Goal: Task Accomplishment & Management: Use online tool/utility

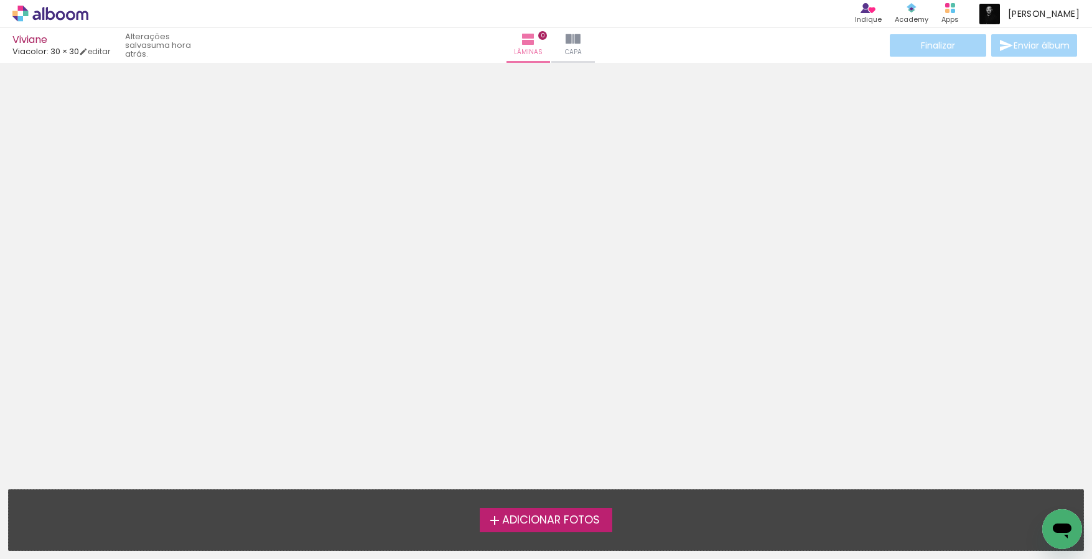
click at [552, 518] on span "Adicionar Fotos" at bounding box center [551, 520] width 98 height 11
click at [0, 0] on input "file" at bounding box center [0, 0] width 0 height 0
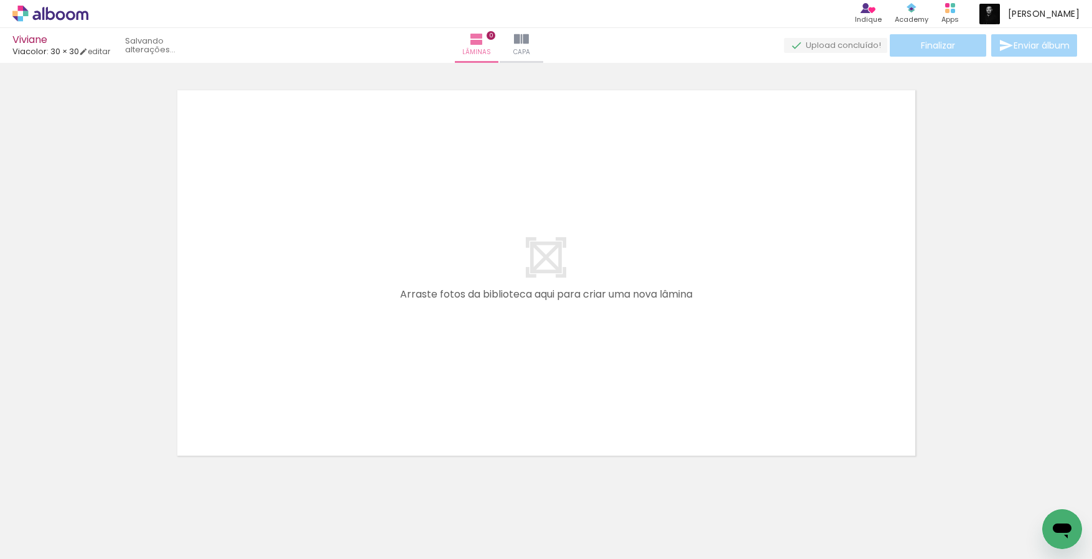
scroll to position [16, 0]
click at [39, 535] on span "Adicionar Fotos" at bounding box center [44, 542] width 37 height 14
click at [0, 0] on input "file" at bounding box center [0, 0] width 0 height 0
click at [627, 518] on div at bounding box center [625, 517] width 41 height 62
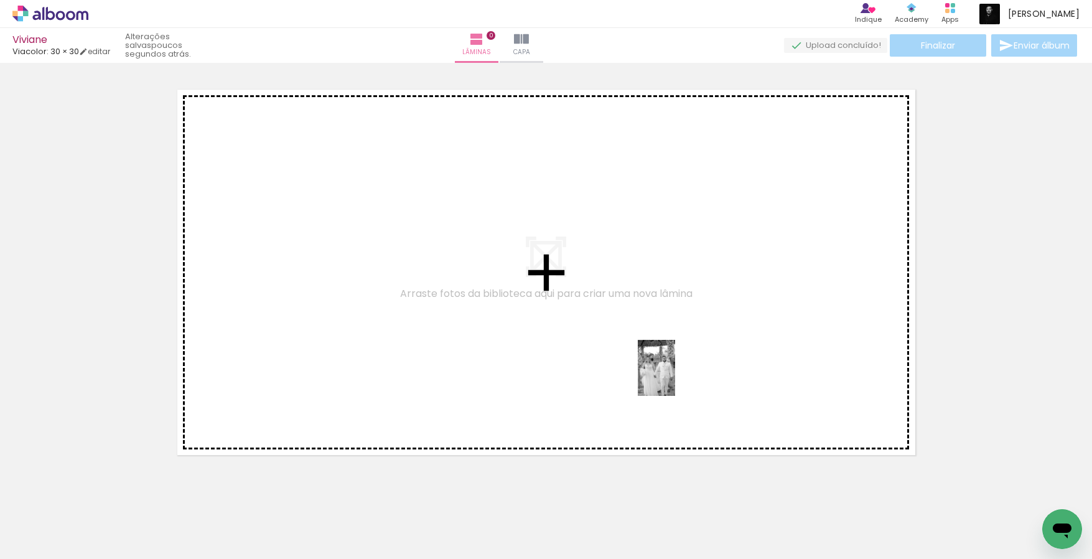
drag, startPoint x: 627, startPoint y: 518, endPoint x: 675, endPoint y: 377, distance: 148.6
click at [675, 377] on quentale-workspace at bounding box center [546, 279] width 1092 height 559
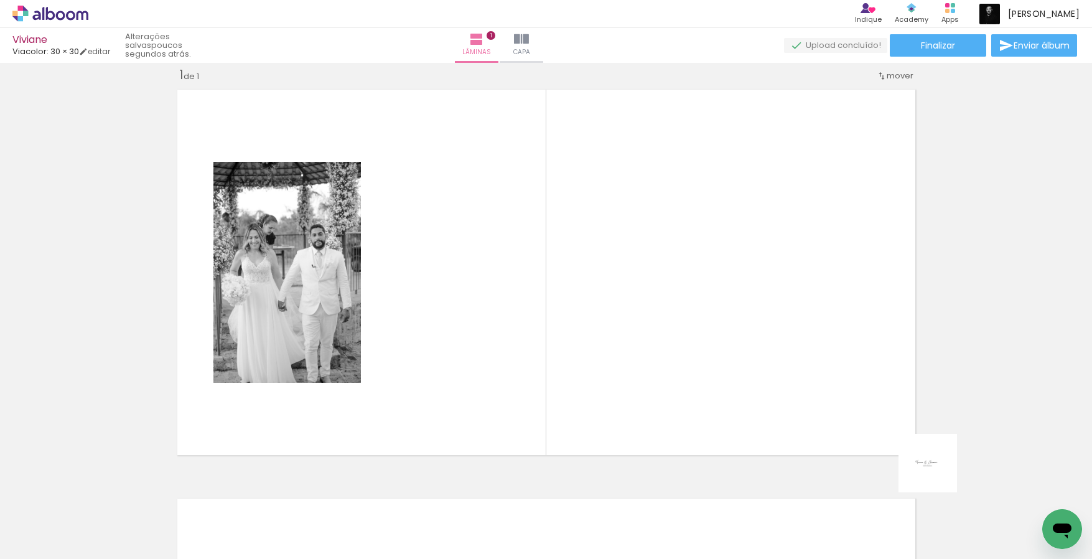
scroll to position [448, 0]
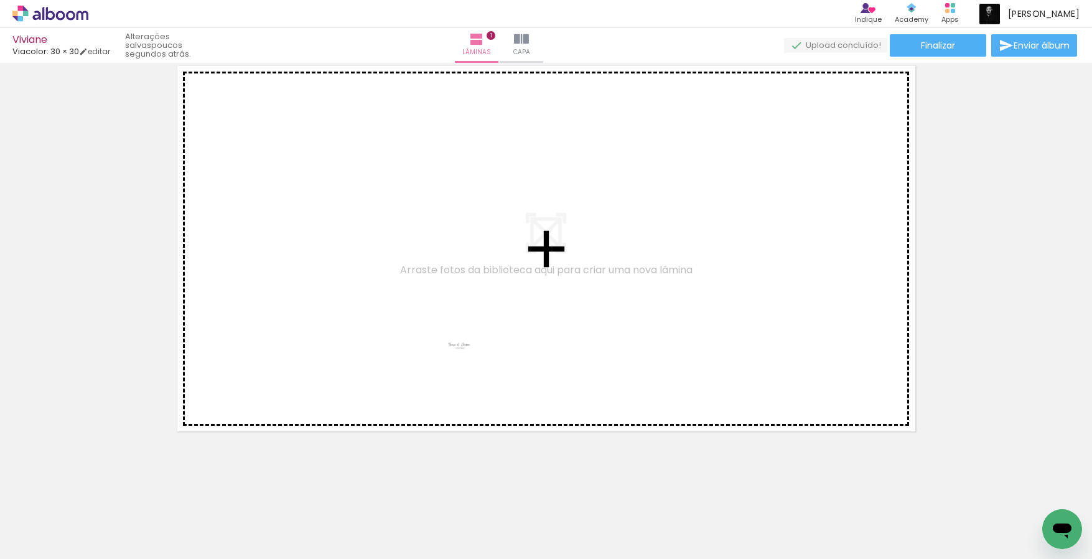
drag, startPoint x: 1048, startPoint y: 498, endPoint x: 470, endPoint y: 355, distance: 595.7
click at [470, 355] on quentale-workspace at bounding box center [546, 279] width 1092 height 559
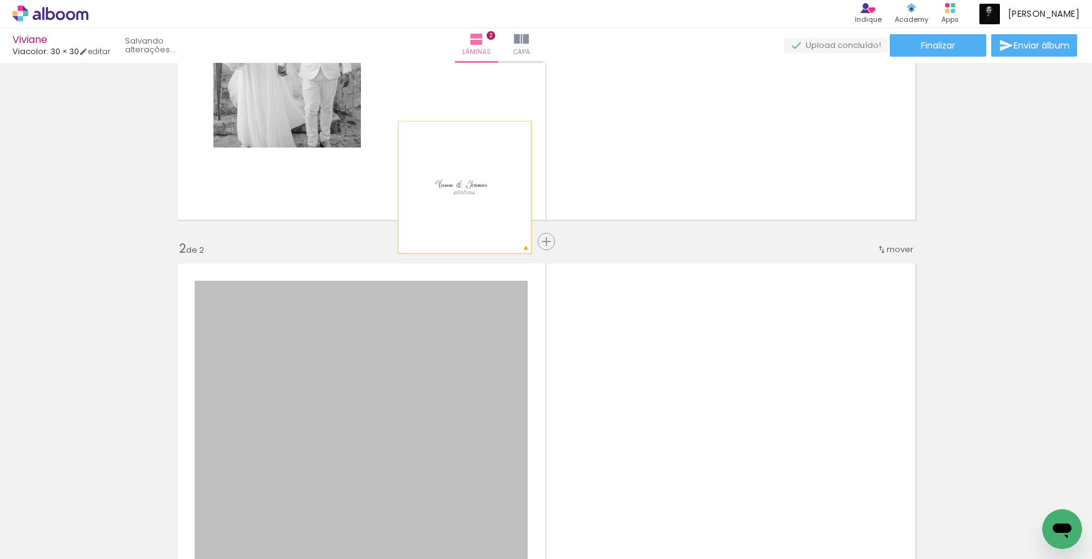
scroll to position [233, 0]
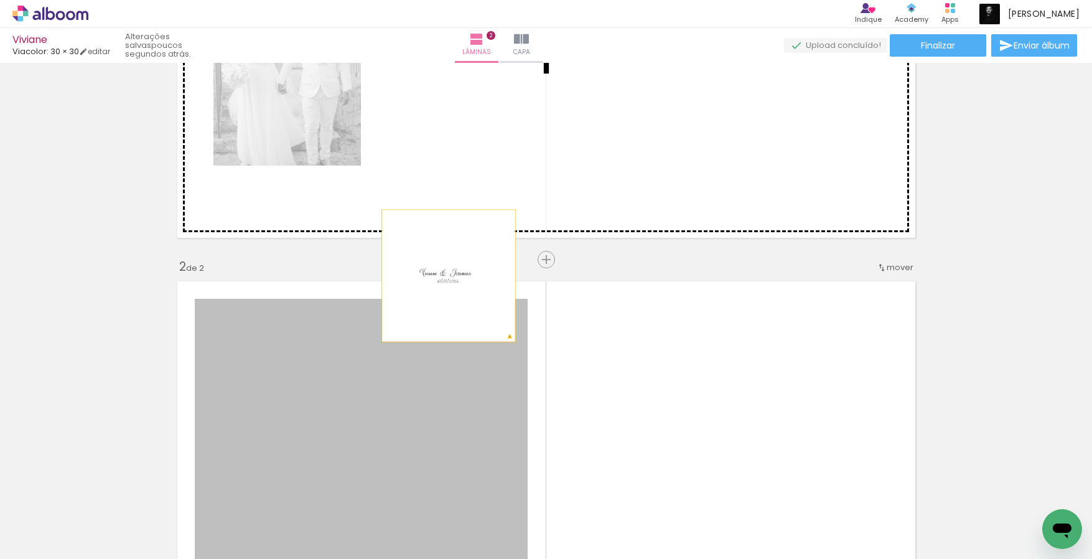
drag, startPoint x: 390, startPoint y: 322, endPoint x: 444, endPoint y: 116, distance: 213.6
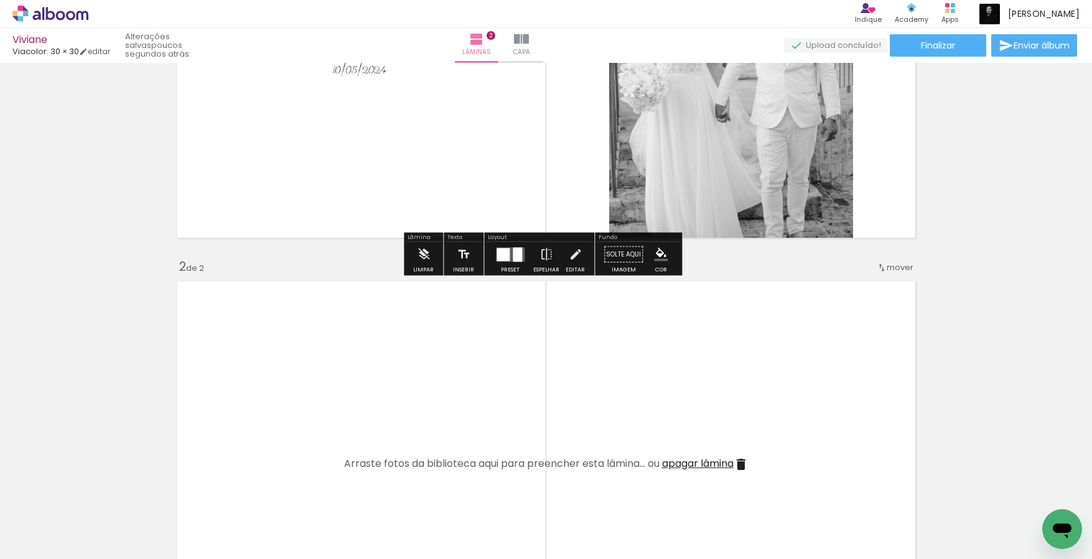
scroll to position [0, 0]
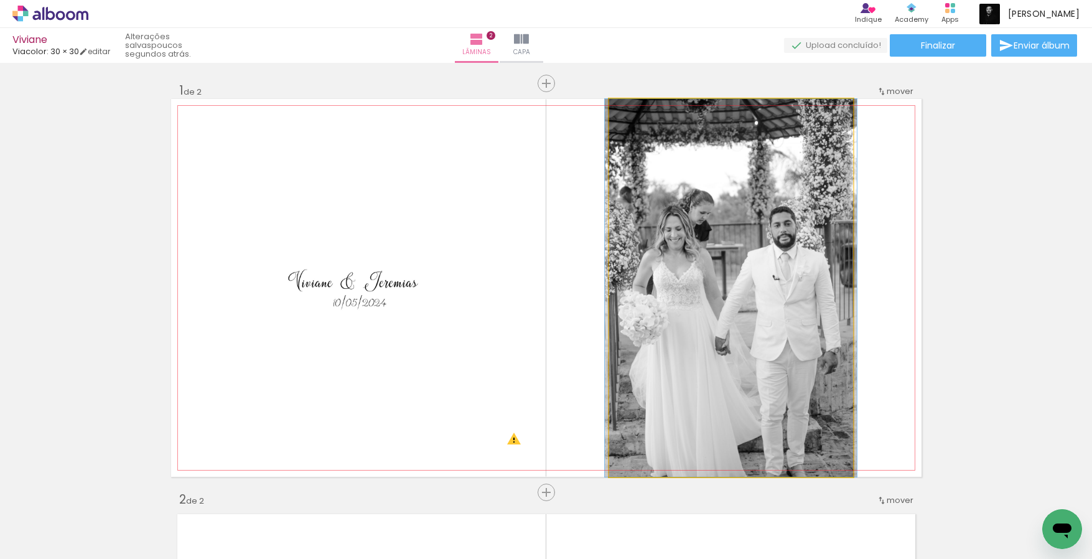
click at [667, 285] on quentale-photo at bounding box center [731, 288] width 244 height 378
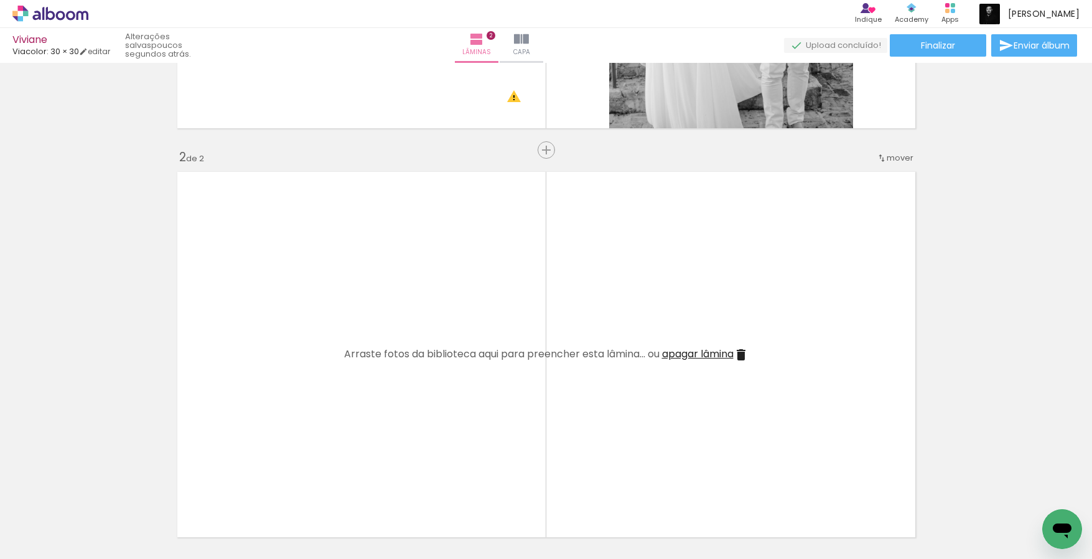
click at [139, 517] on div at bounding box center [124, 517] width 41 height 62
click at [605, 515] on div at bounding box center [613, 517] width 62 height 41
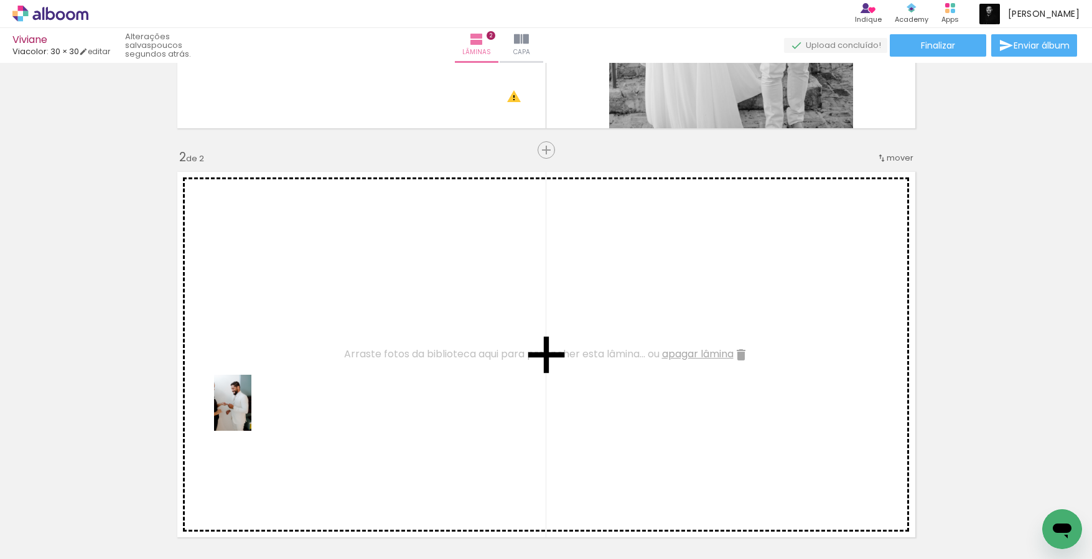
drag, startPoint x: 131, startPoint y: 521, endPoint x: 251, endPoint y: 412, distance: 162.5
click at [251, 412] on quentale-workspace at bounding box center [546, 279] width 1092 height 559
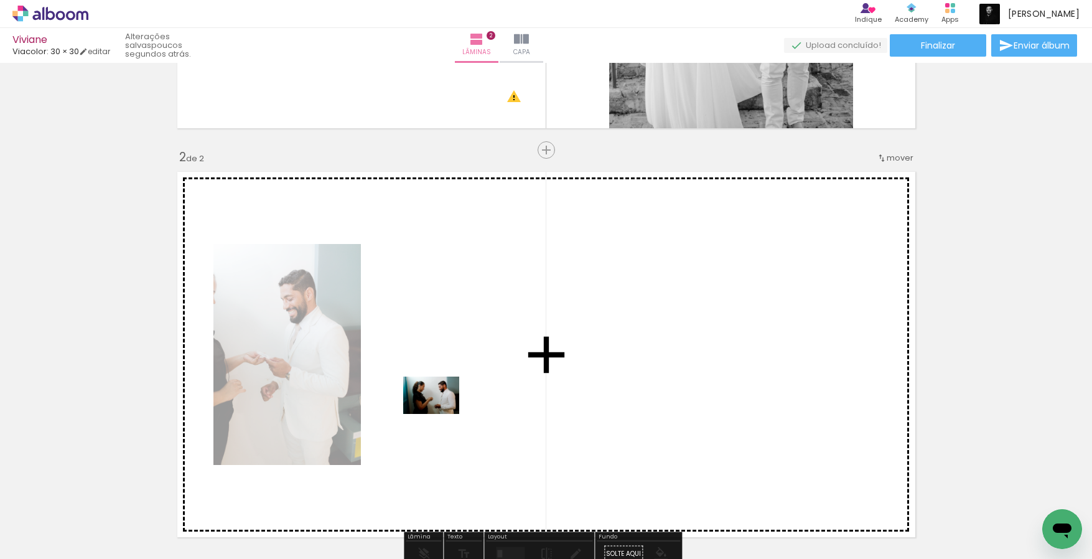
drag, startPoint x: 204, startPoint y: 512, endPoint x: 441, endPoint y: 414, distance: 255.8
click at [441, 414] on quentale-workspace at bounding box center [546, 279] width 1092 height 559
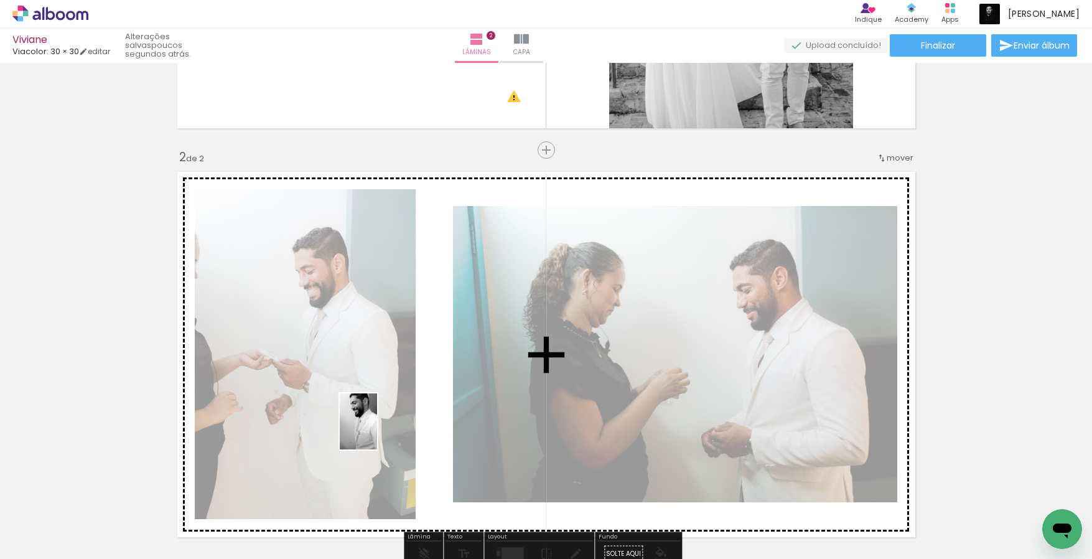
drag, startPoint x: 271, startPoint y: 516, endPoint x: 377, endPoint y: 431, distance: 136.7
click at [377, 431] on quentale-workspace at bounding box center [546, 279] width 1092 height 559
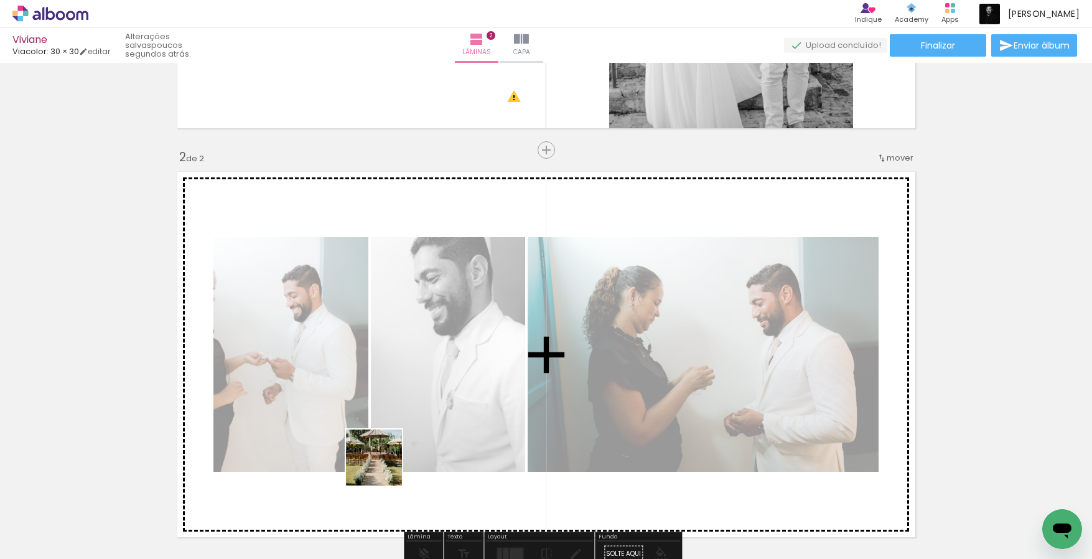
drag, startPoint x: 342, startPoint y: 520, endPoint x: 386, endPoint y: 462, distance: 72.9
click at [386, 462] on quentale-workspace at bounding box center [546, 279] width 1092 height 559
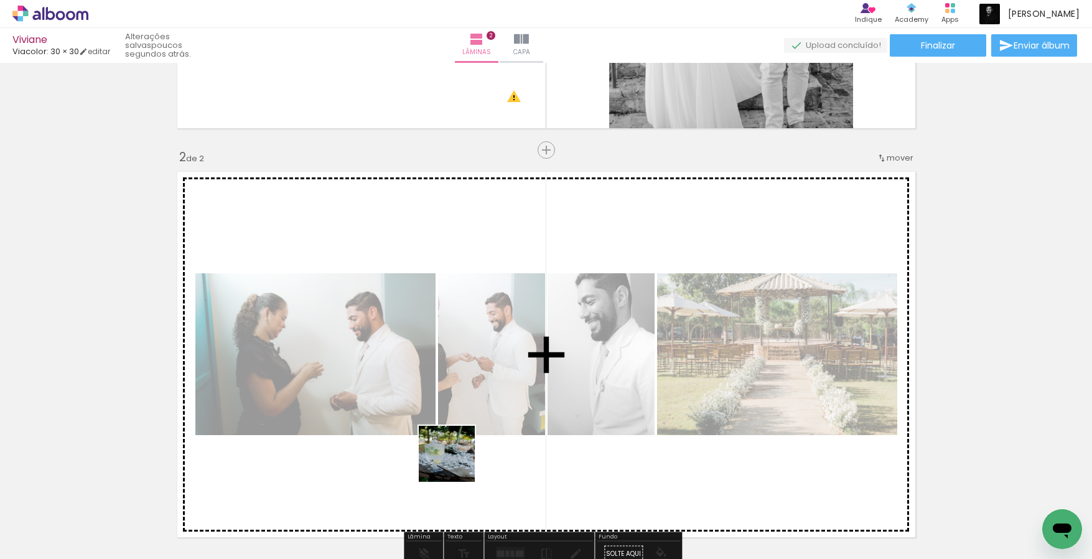
drag, startPoint x: 414, startPoint y: 522, endPoint x: 467, endPoint y: 449, distance: 90.4
click at [467, 449] on quentale-workspace at bounding box center [546, 279] width 1092 height 559
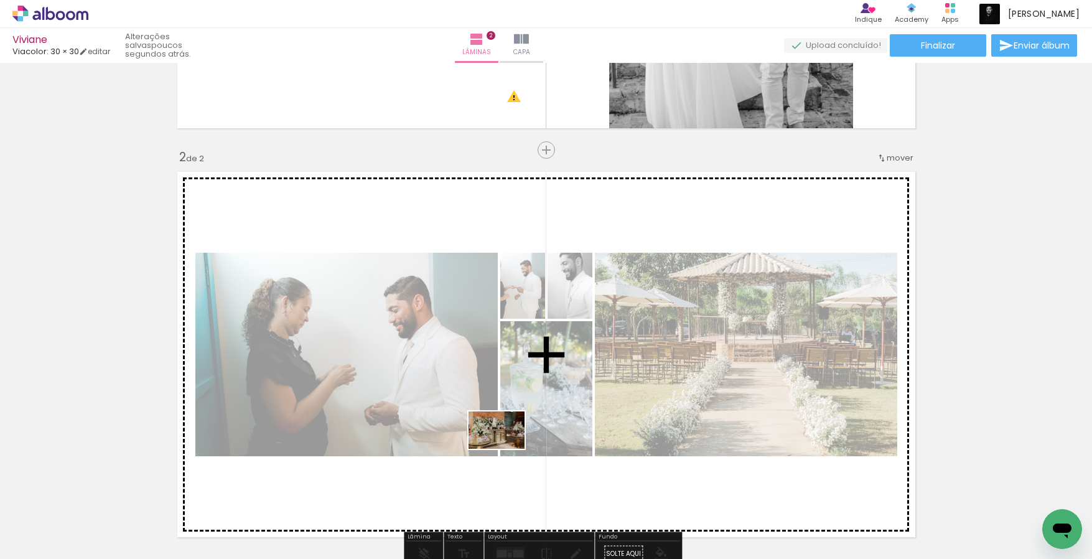
drag, startPoint x: 487, startPoint y: 520, endPoint x: 507, endPoint y: 446, distance: 76.5
click at [507, 446] on quentale-workspace at bounding box center [546, 279] width 1092 height 559
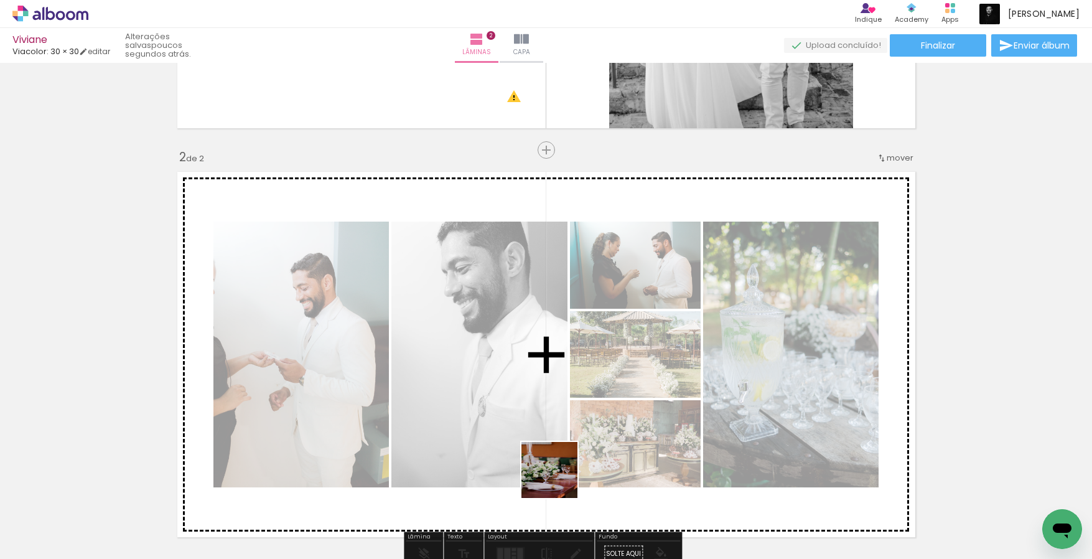
drag, startPoint x: 541, startPoint y: 519, endPoint x: 571, endPoint y: 450, distance: 75.3
click at [571, 450] on quentale-workspace at bounding box center [546, 279] width 1092 height 559
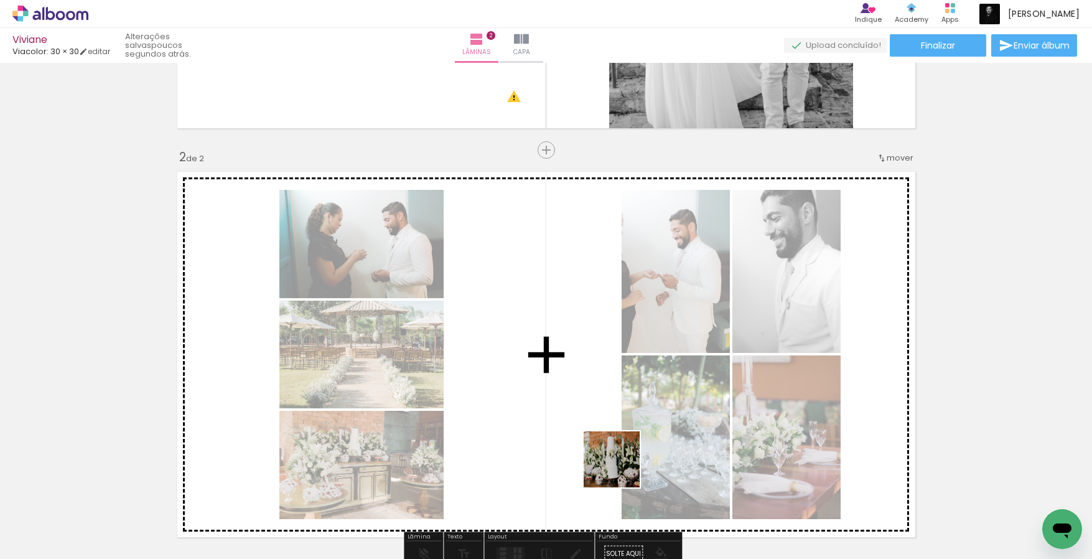
drag, startPoint x: 607, startPoint y: 525, endPoint x: 623, endPoint y: 457, distance: 70.2
click at [623, 457] on quentale-workspace at bounding box center [546, 279] width 1092 height 559
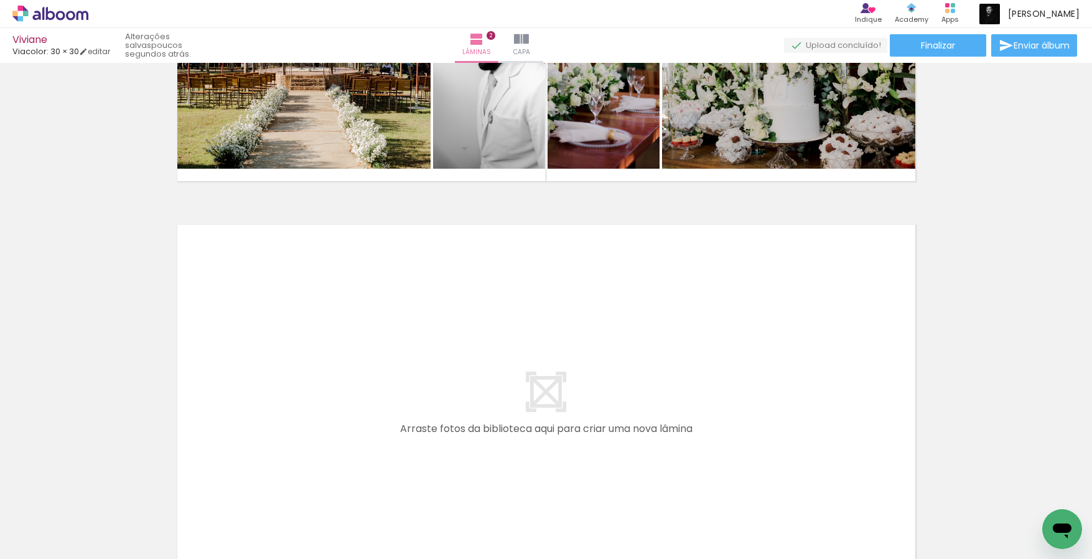
scroll to position [0, 371]
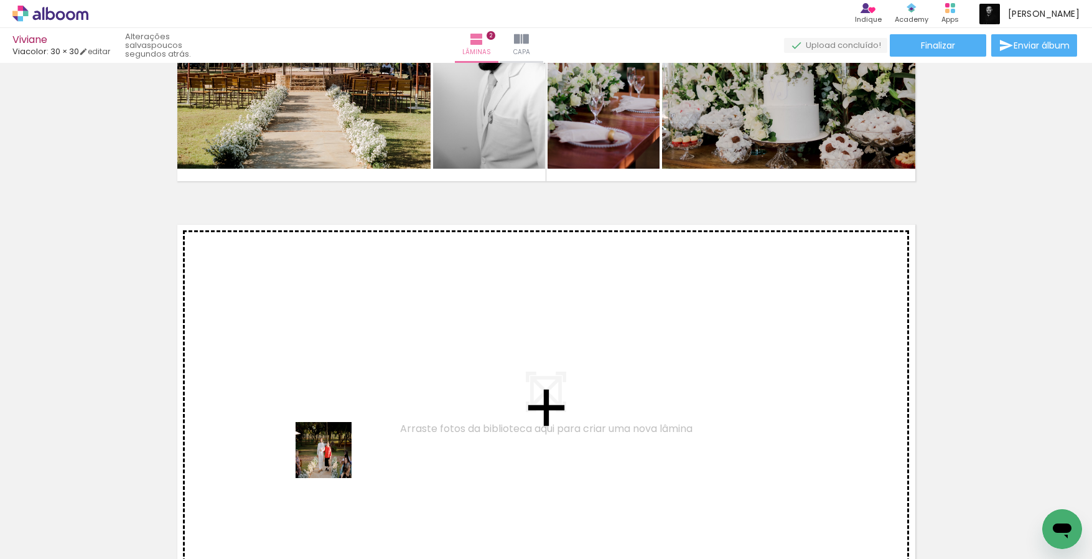
drag, startPoint x: 316, startPoint y: 514, endPoint x: 335, endPoint y: 437, distance: 78.8
click at [335, 437] on quentale-workspace at bounding box center [546, 279] width 1092 height 559
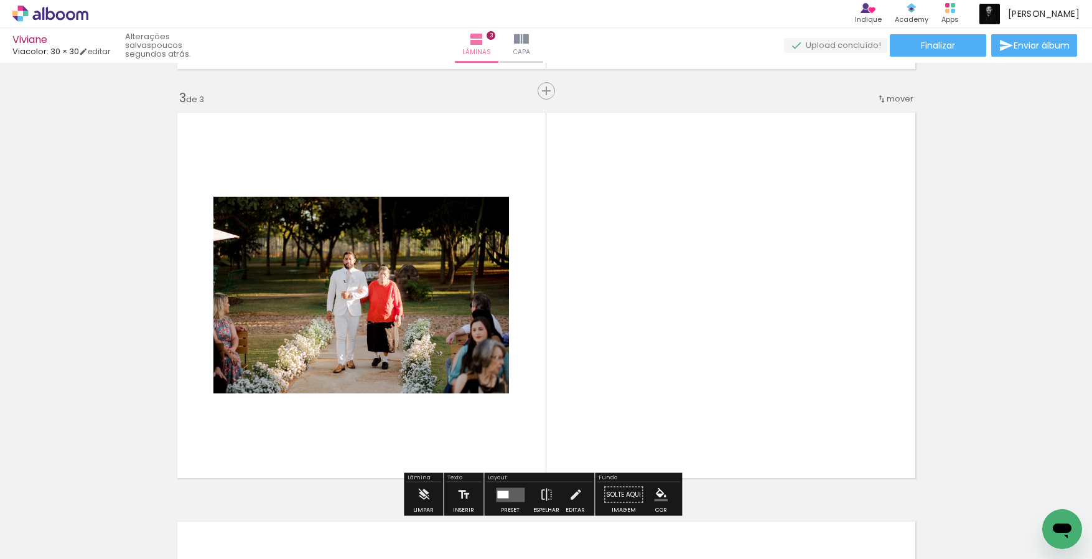
scroll to position [833, 0]
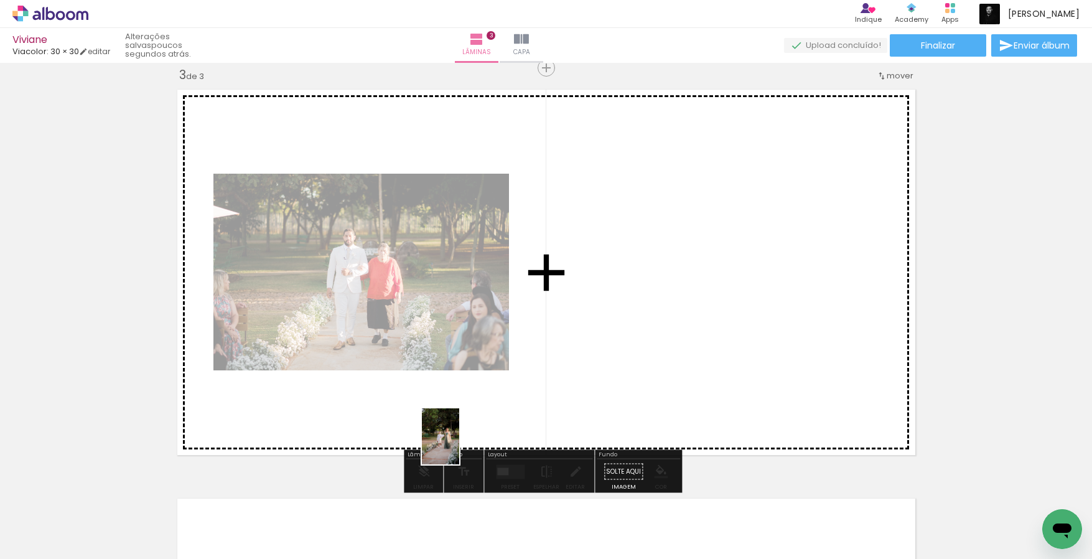
drag, startPoint x: 374, startPoint y: 516, endPoint x: 478, endPoint y: 436, distance: 131.3
click at [478, 436] on quentale-workspace at bounding box center [546, 279] width 1092 height 559
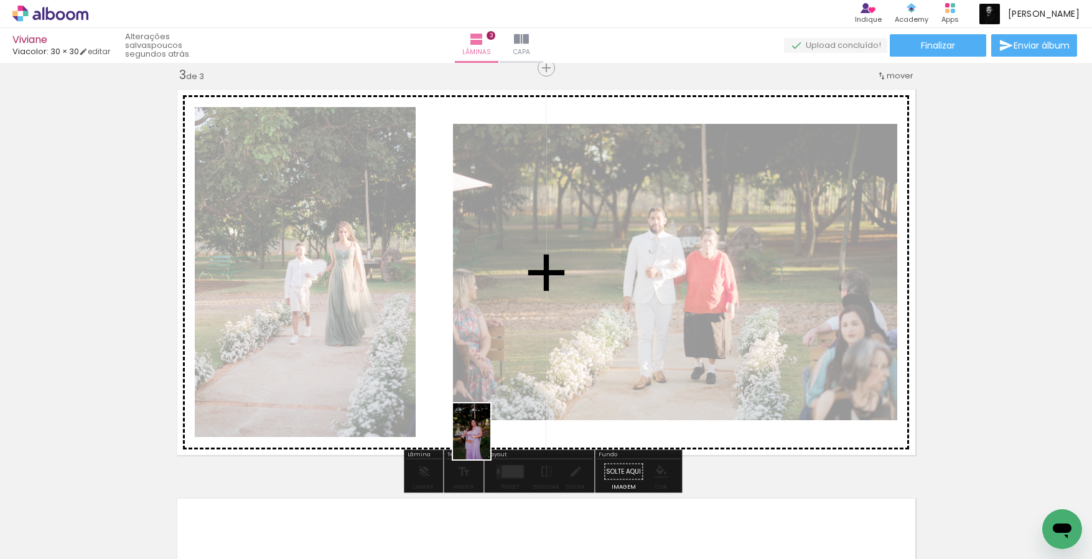
drag, startPoint x: 451, startPoint y: 526, endPoint x: 490, endPoint y: 441, distance: 93.8
click at [490, 441] on quentale-workspace at bounding box center [546, 279] width 1092 height 559
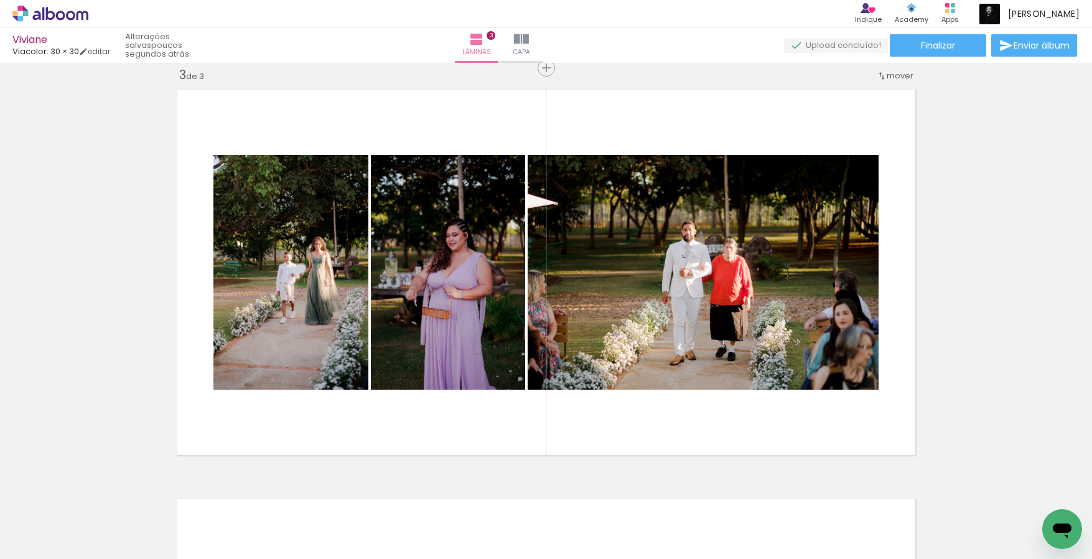
scroll to position [0, 5971]
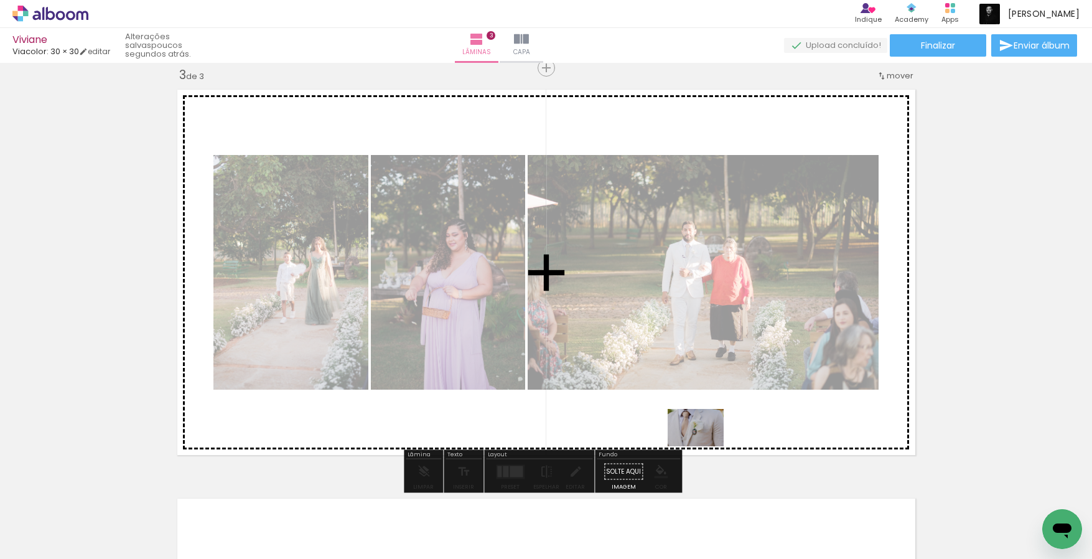
drag, startPoint x: 972, startPoint y: 529, endPoint x: 705, endPoint y: 446, distance: 279.5
click at [705, 446] on quentale-workspace at bounding box center [546, 279] width 1092 height 559
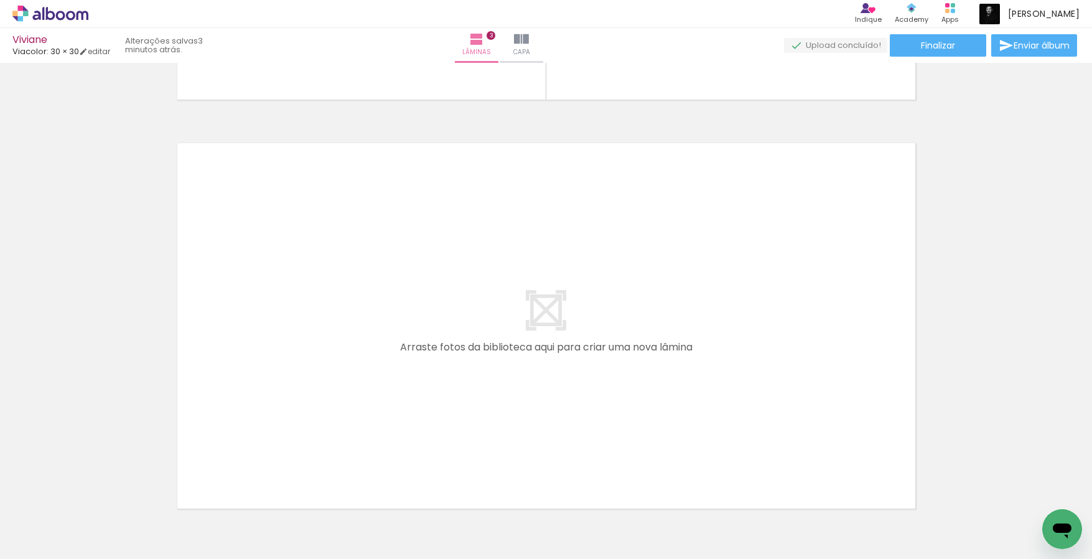
scroll to position [0, 565]
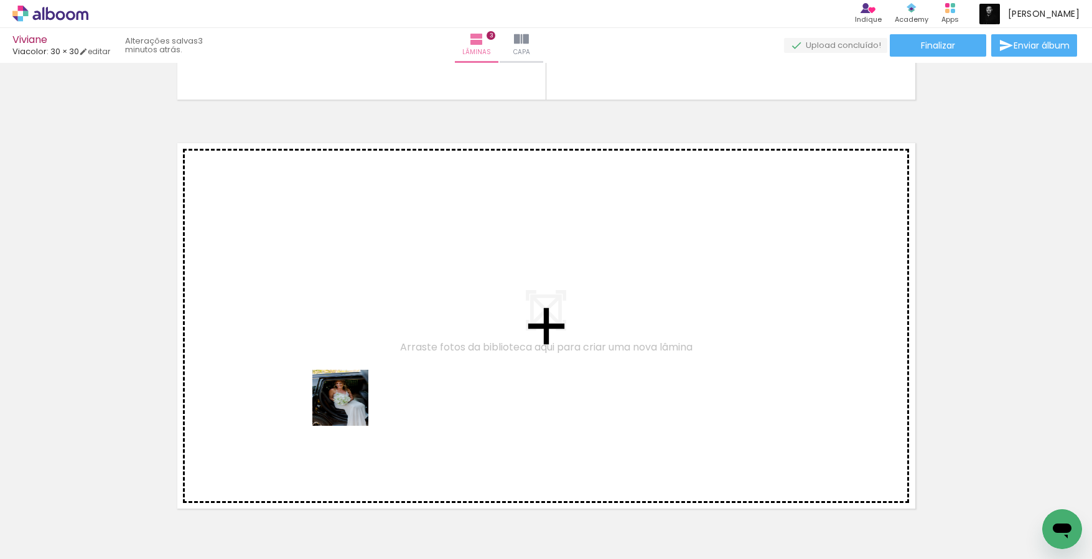
drag, startPoint x: 341, startPoint y: 510, endPoint x: 350, endPoint y: 404, distance: 106.1
click at [350, 404] on quentale-workspace at bounding box center [546, 279] width 1092 height 559
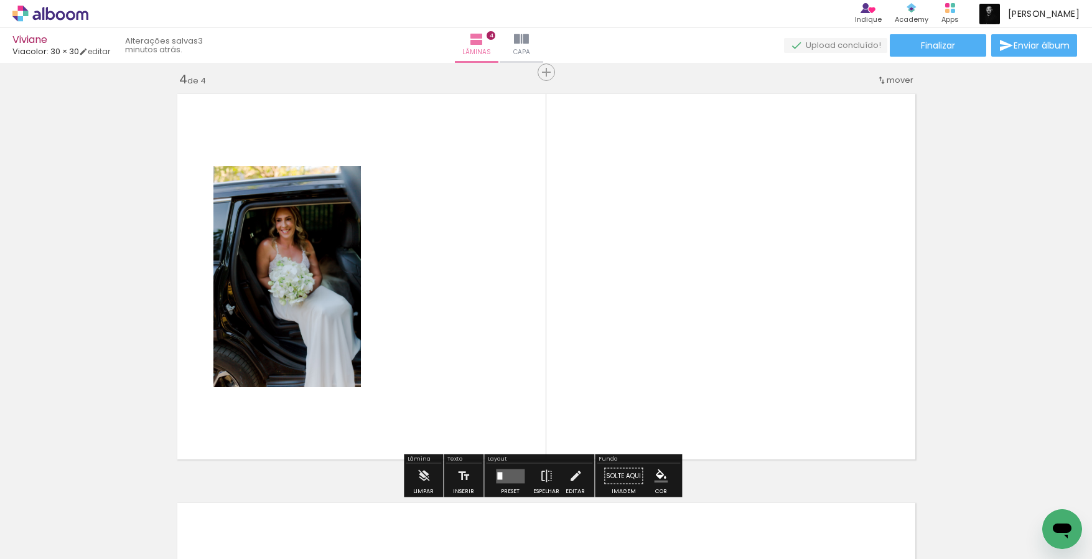
scroll to position [1242, 0]
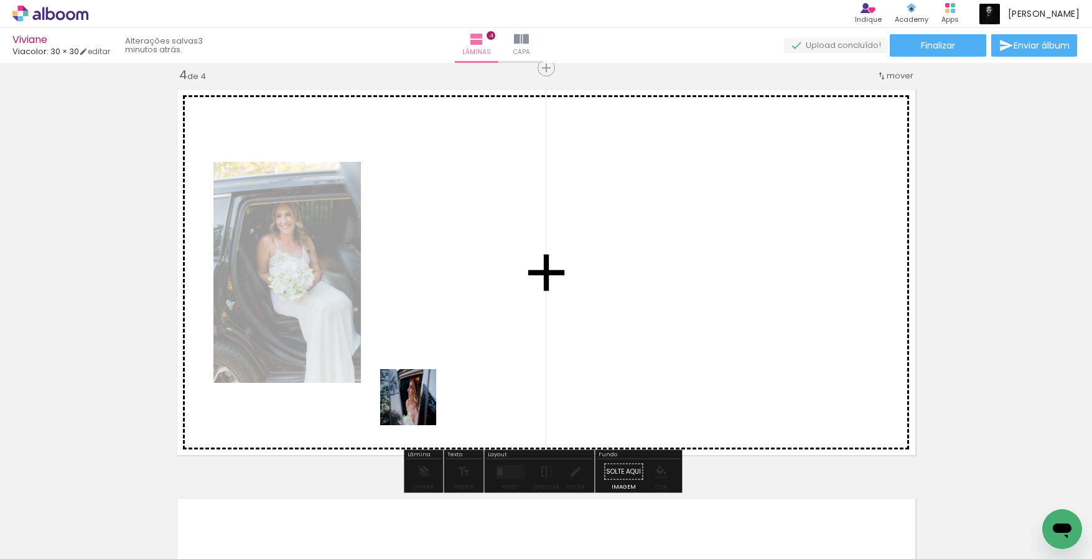
drag, startPoint x: 388, startPoint y: 507, endPoint x: 420, endPoint y: 401, distance: 111.2
click at [420, 401] on quentale-workspace at bounding box center [546, 279] width 1092 height 559
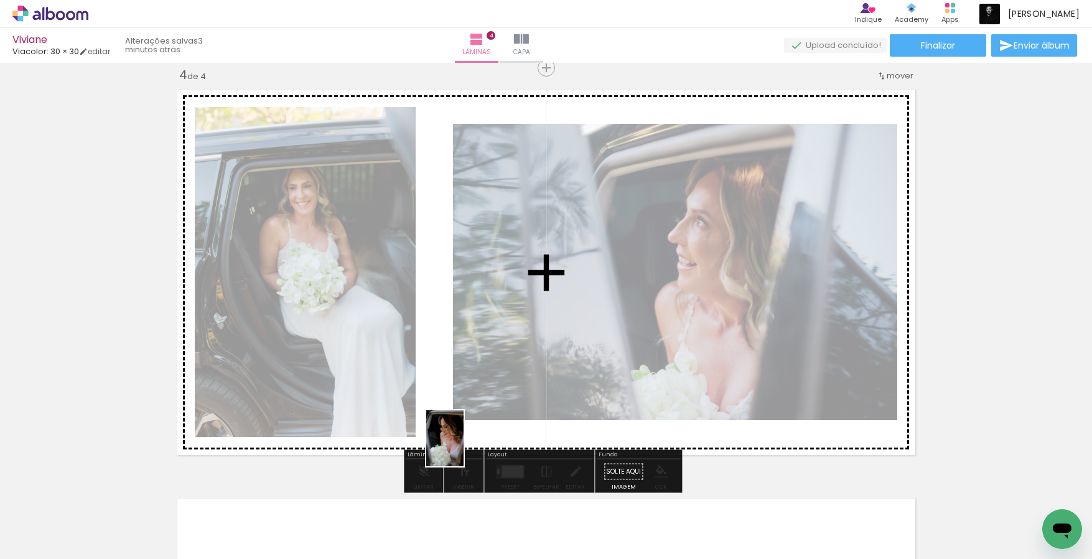
drag, startPoint x: 462, startPoint y: 511, endPoint x: 464, endPoint y: 447, distance: 63.5
click at [464, 447] on quentale-workspace at bounding box center [546, 279] width 1092 height 559
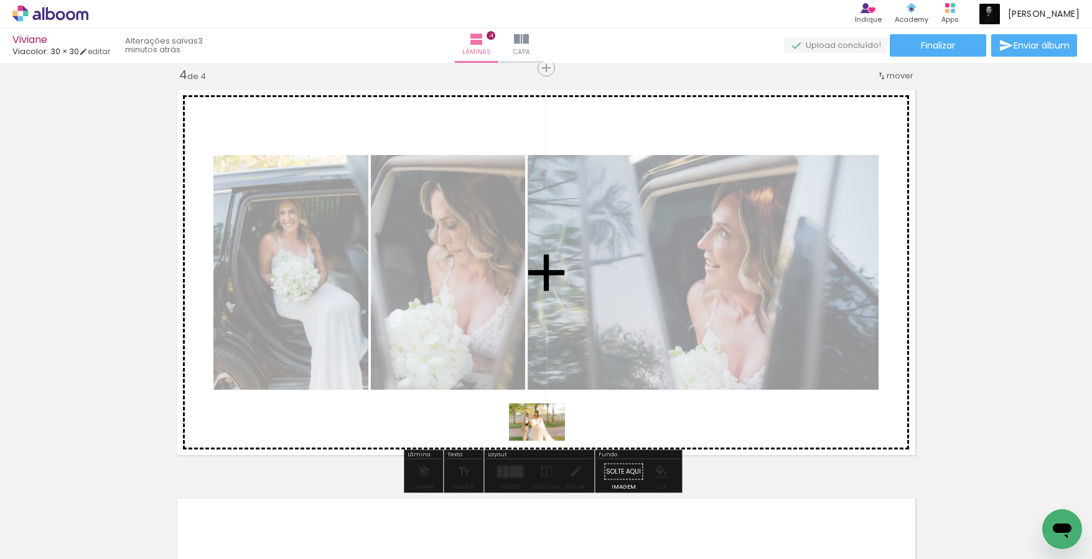
drag, startPoint x: 536, startPoint y: 521, endPoint x: 548, endPoint y: 434, distance: 87.9
click at [548, 434] on quentale-workspace at bounding box center [546, 279] width 1092 height 559
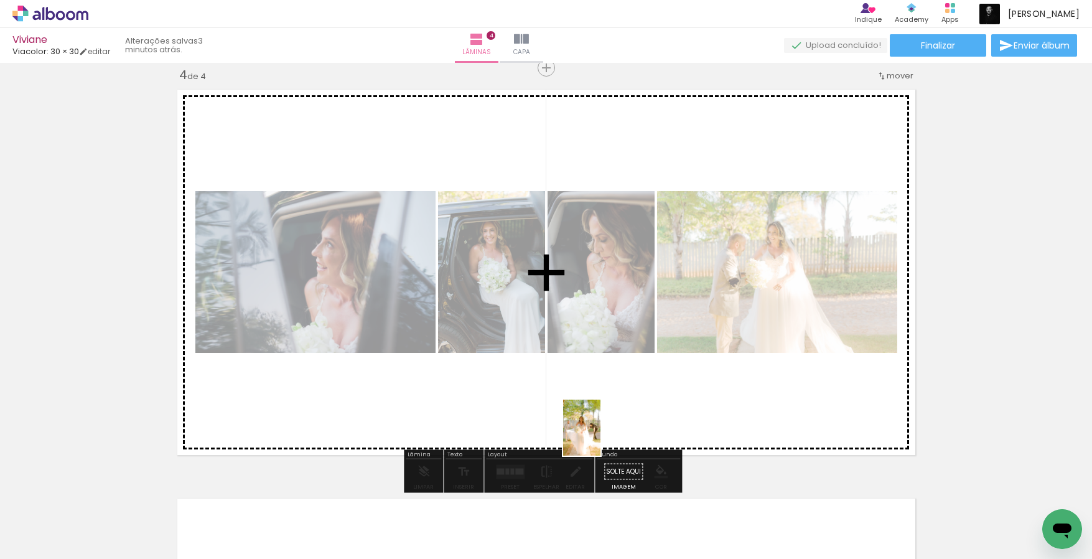
drag, startPoint x: 603, startPoint y: 526, endPoint x: 600, endPoint y: 433, distance: 92.8
click at [600, 433] on quentale-workspace at bounding box center [546, 279] width 1092 height 559
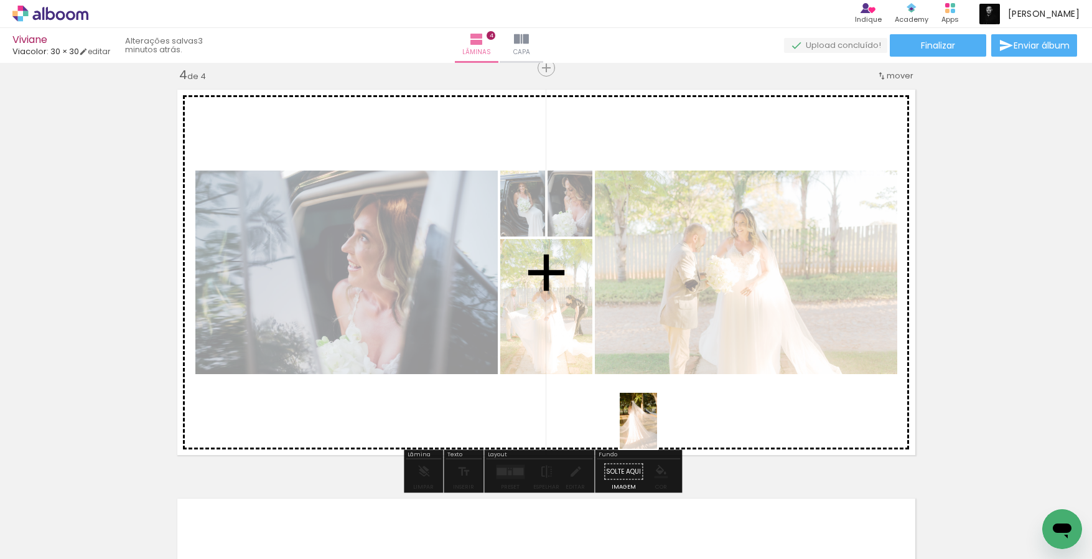
drag, startPoint x: 666, startPoint y: 524, endPoint x: 657, endPoint y: 430, distance: 94.4
click at [657, 430] on quentale-workspace at bounding box center [546, 279] width 1092 height 559
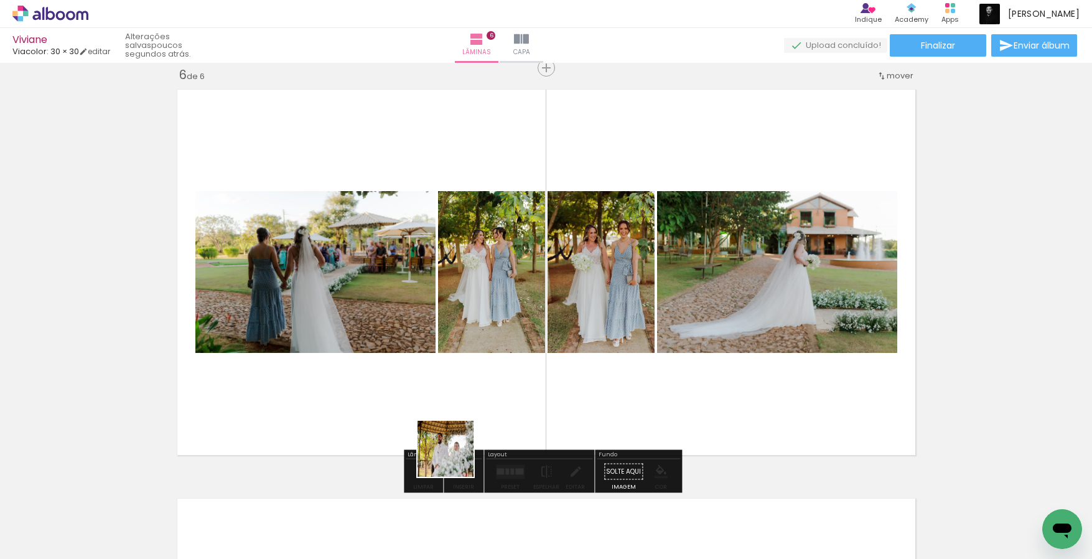
scroll to position [0, 1579]
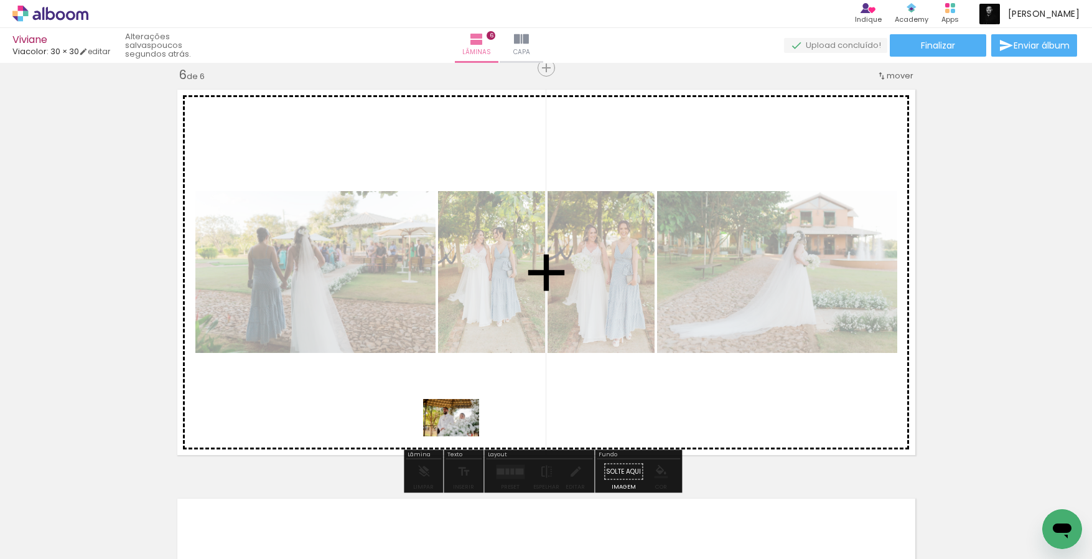
drag, startPoint x: 435, startPoint y: 520, endPoint x: 460, endPoint y: 436, distance: 87.2
click at [460, 436] on quentale-workspace at bounding box center [546, 279] width 1092 height 559
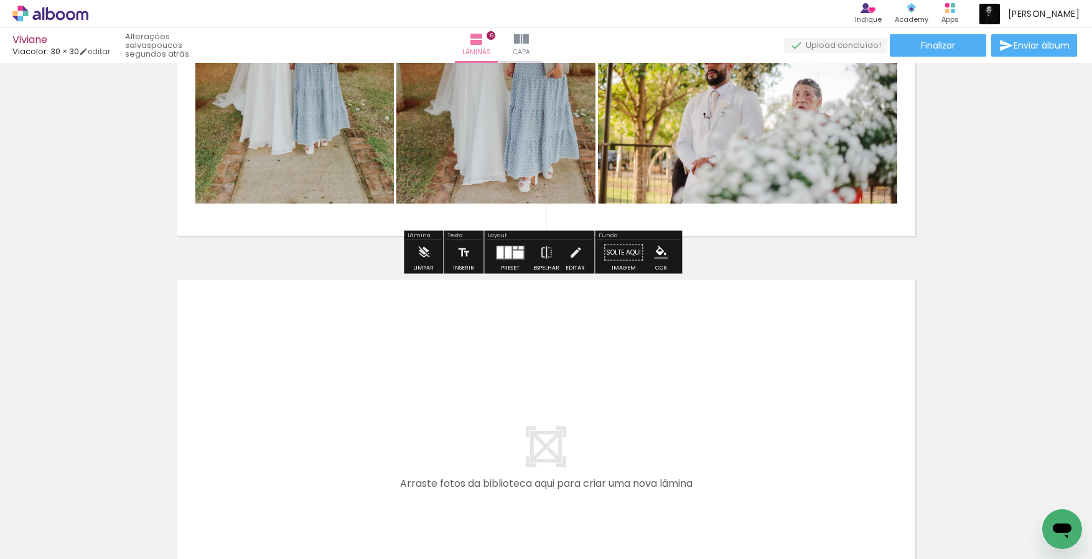
scroll to position [2407, 0]
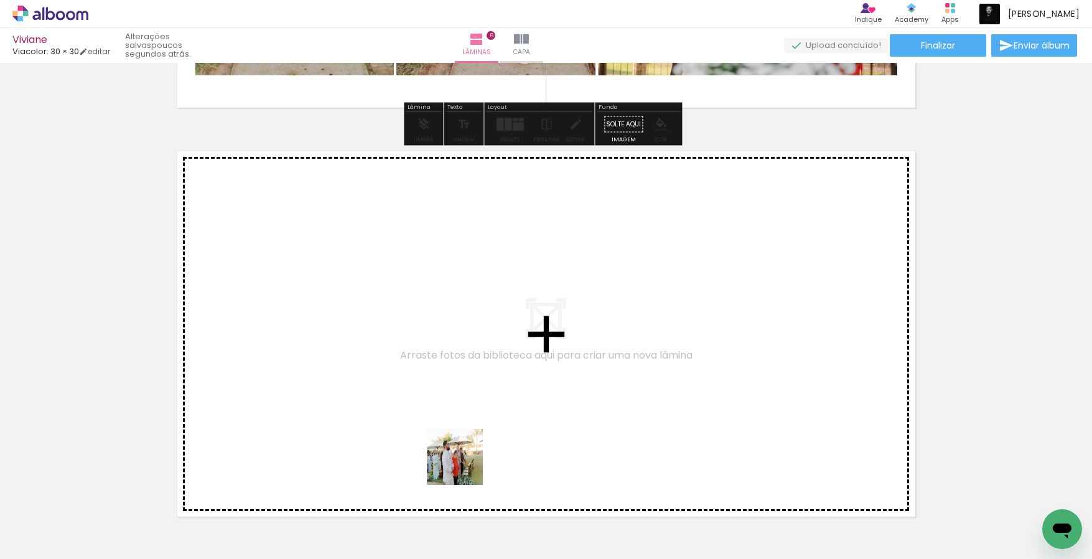
drag, startPoint x: 487, startPoint y: 512, endPoint x: 449, endPoint y: 438, distance: 82.7
click at [449, 438] on quentale-workspace at bounding box center [546, 279] width 1092 height 559
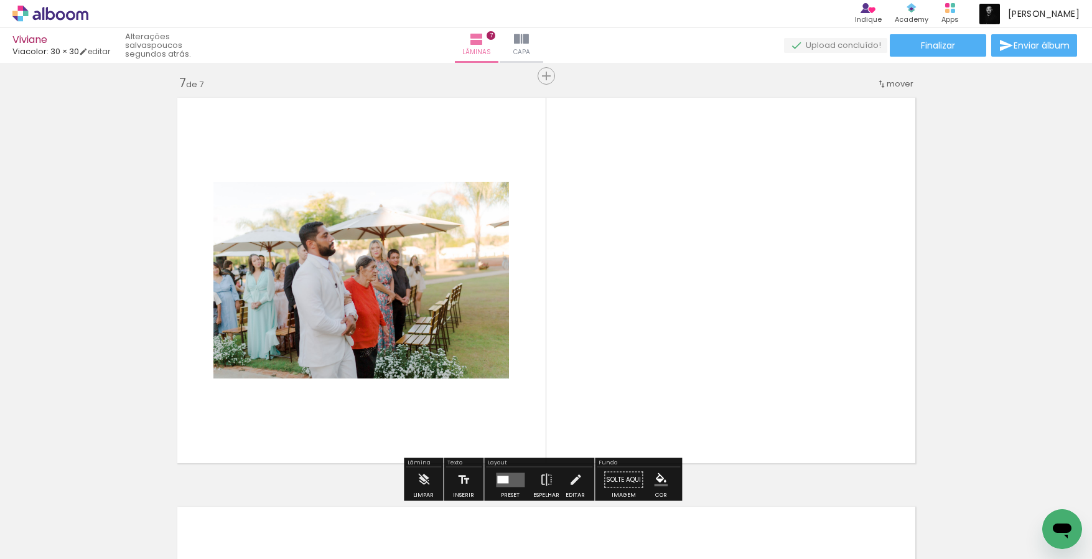
scroll to position [2469, 0]
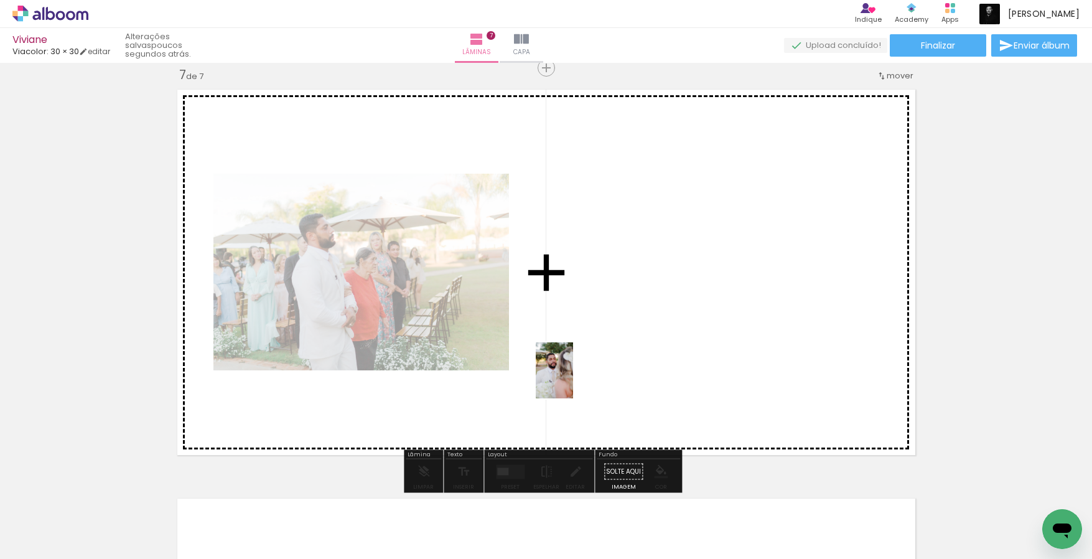
drag, startPoint x: 573, startPoint y: 525, endPoint x: 573, endPoint y: 377, distance: 147.5
click at [573, 377] on quentale-workspace at bounding box center [546, 279] width 1092 height 559
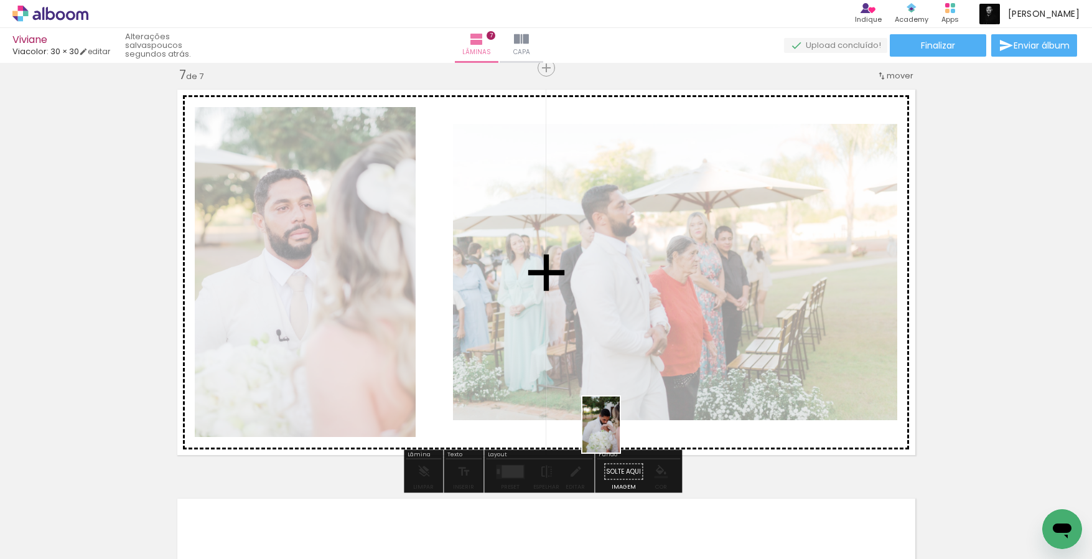
drag, startPoint x: 634, startPoint y: 507, endPoint x: 620, endPoint y: 434, distance: 74.2
click at [620, 434] on quentale-workspace at bounding box center [546, 279] width 1092 height 559
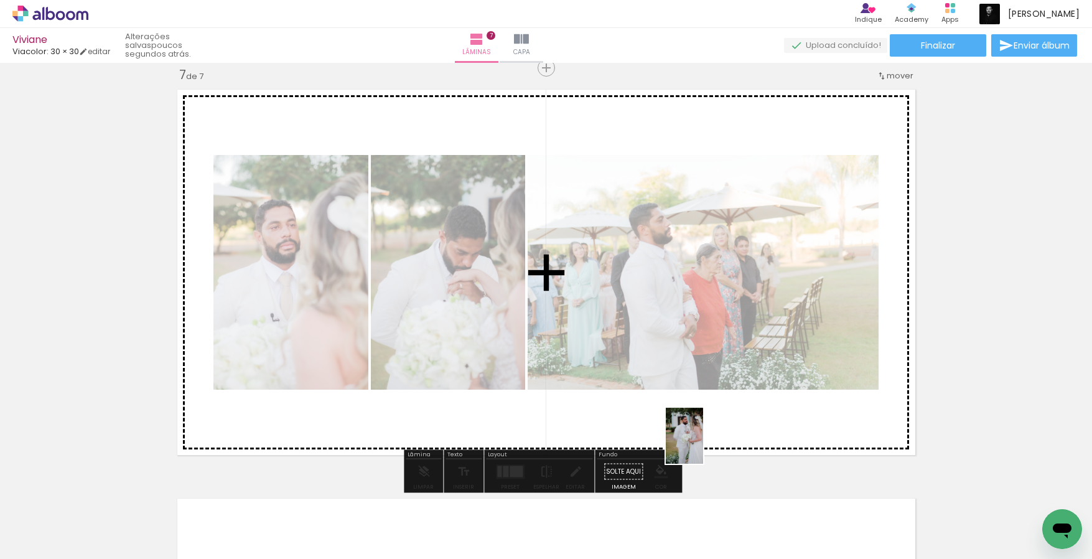
drag, startPoint x: 704, startPoint y: 517, endPoint x: 703, endPoint y: 441, distance: 75.9
click at [703, 441] on quentale-workspace at bounding box center [546, 279] width 1092 height 559
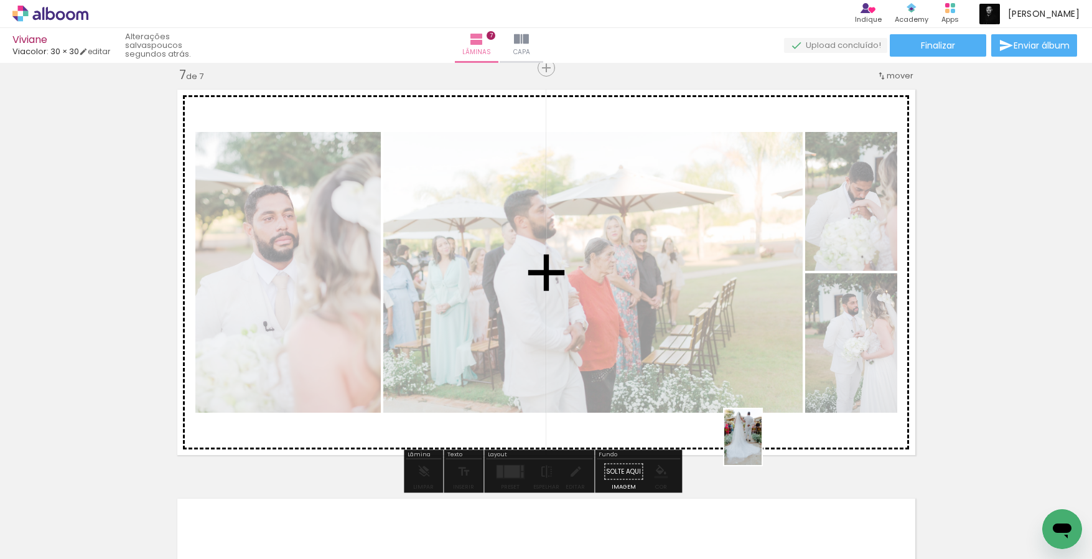
drag, startPoint x: 774, startPoint y: 517, endPoint x: 762, endPoint y: 446, distance: 72.0
click at [762, 446] on quentale-workspace at bounding box center [546, 279] width 1092 height 559
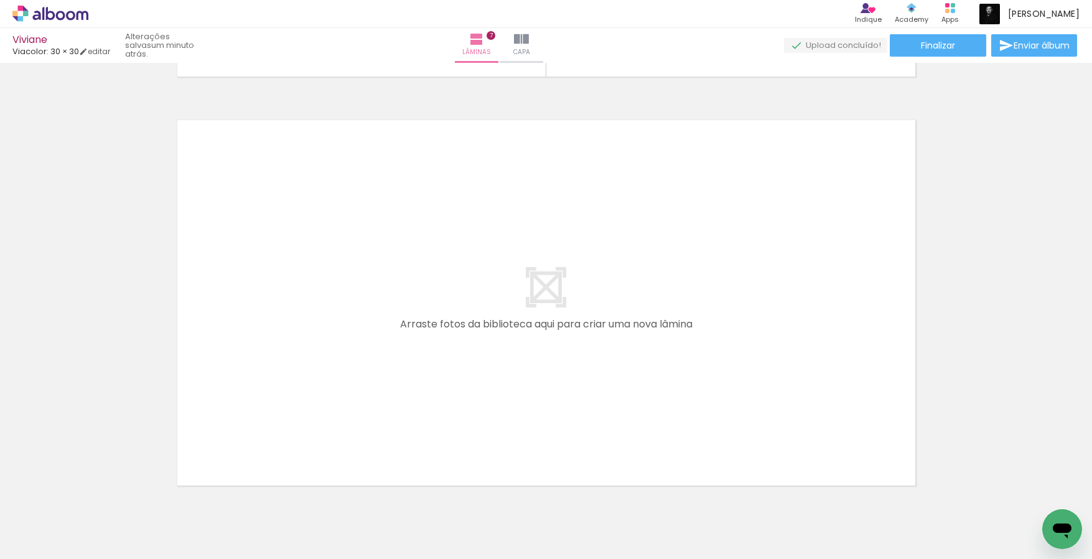
scroll to position [2901, 0]
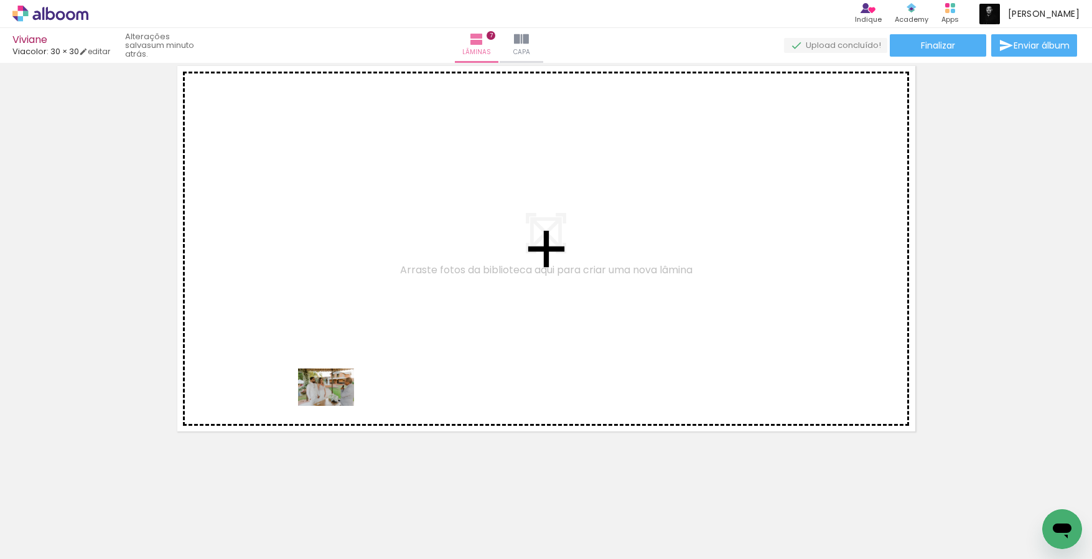
drag, startPoint x: 323, startPoint y: 509, endPoint x: 335, endPoint y: 403, distance: 107.1
click at [335, 403] on quentale-workspace at bounding box center [546, 279] width 1092 height 559
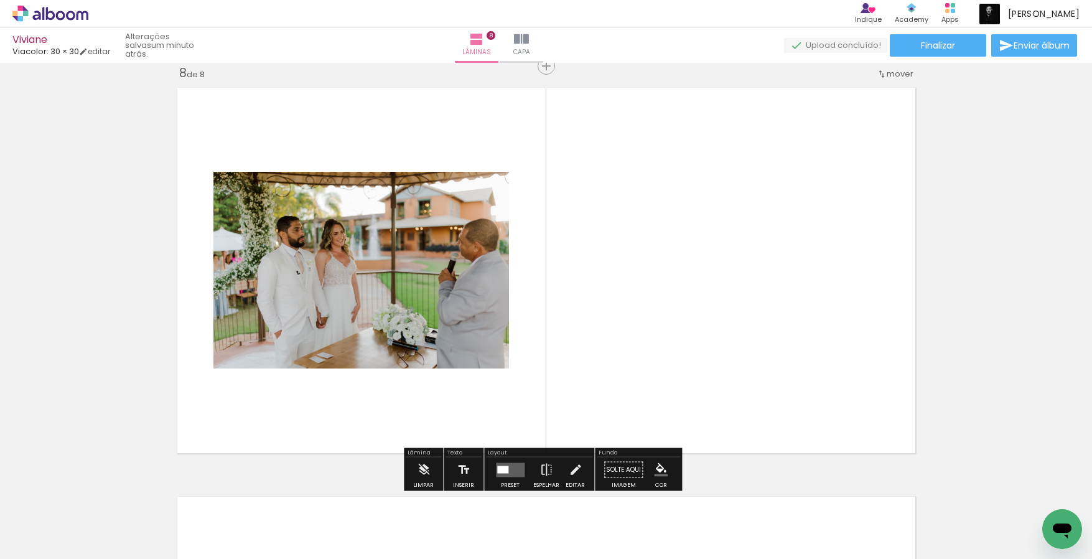
scroll to position [2877, 0]
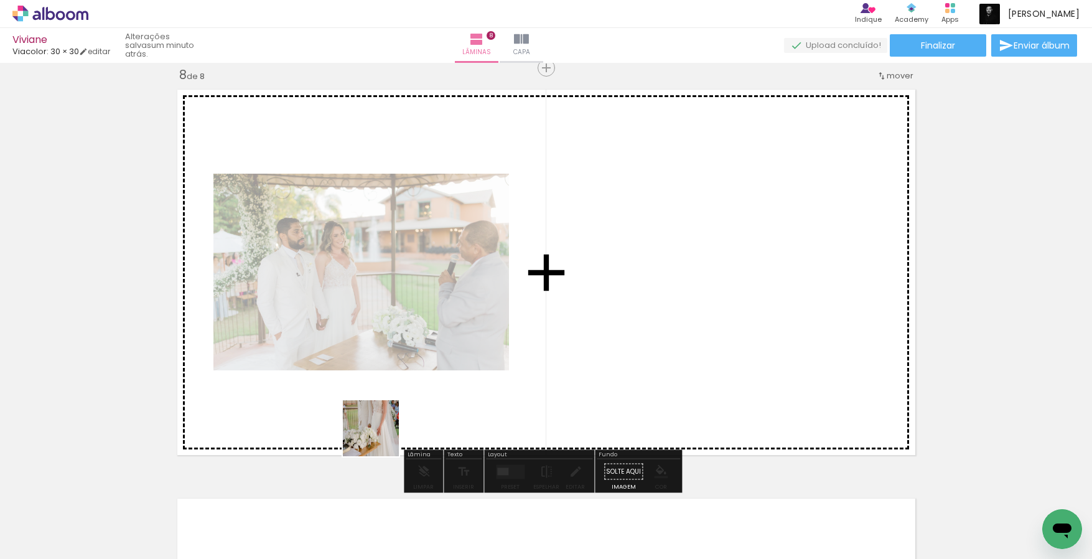
drag, startPoint x: 376, startPoint y: 488, endPoint x: 383, endPoint y: 424, distance: 63.8
click at [383, 424] on quentale-workspace at bounding box center [546, 279] width 1092 height 559
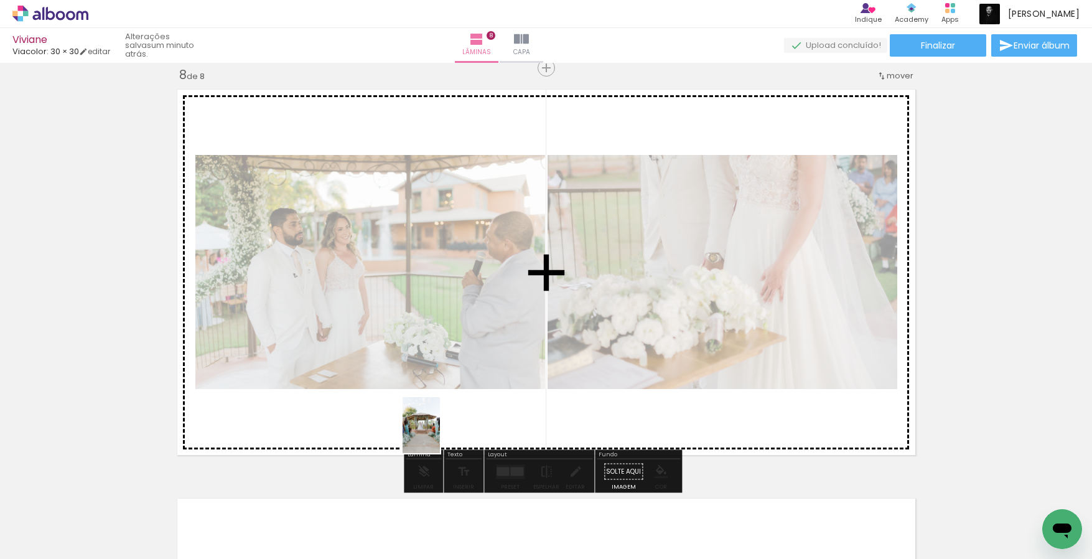
drag, startPoint x: 436, startPoint y: 512, endPoint x: 440, endPoint y: 434, distance: 77.9
click at [440, 434] on quentale-workspace at bounding box center [546, 279] width 1092 height 559
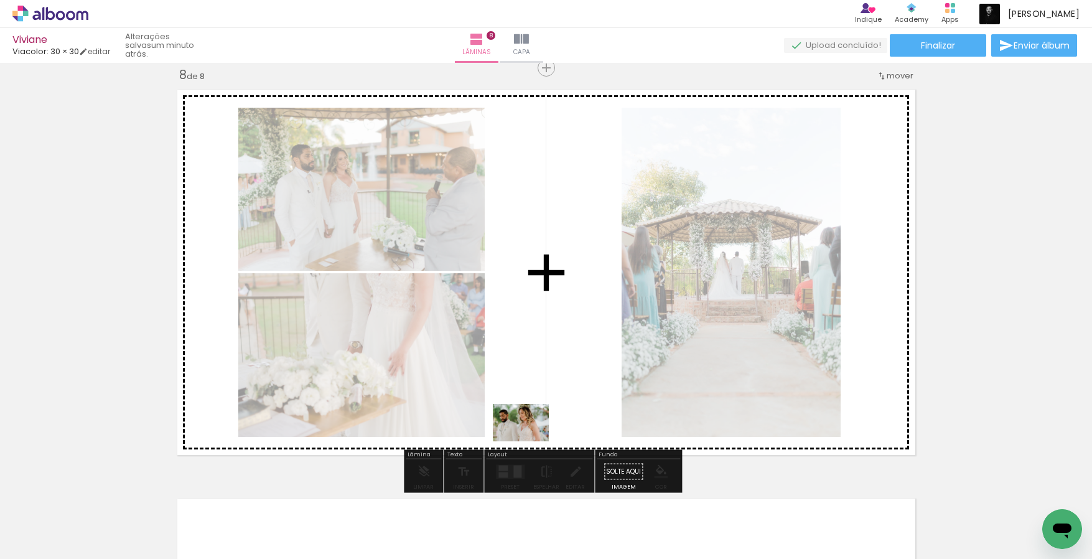
drag, startPoint x: 517, startPoint y: 516, endPoint x: 531, endPoint y: 440, distance: 77.8
click at [531, 440] on quentale-workspace at bounding box center [546, 279] width 1092 height 559
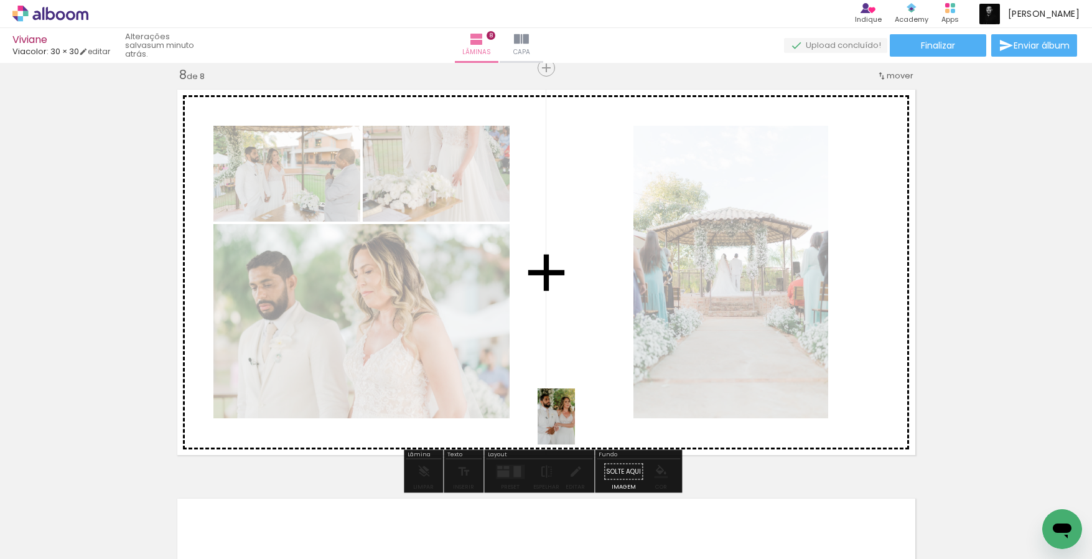
drag, startPoint x: 587, startPoint y: 525, endPoint x: 575, endPoint y: 425, distance: 100.9
click at [575, 425] on quentale-workspace at bounding box center [546, 279] width 1092 height 559
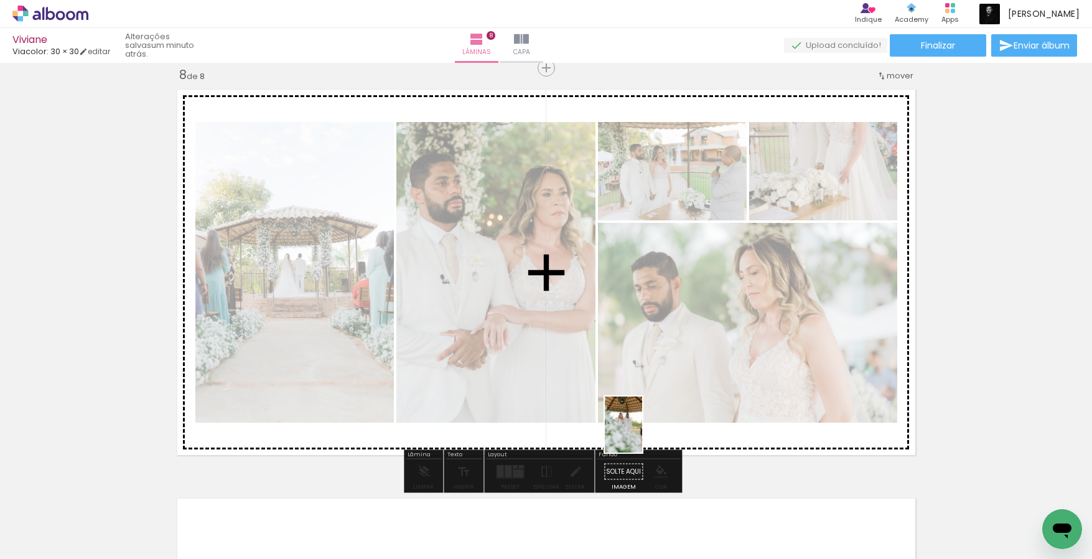
drag, startPoint x: 648, startPoint y: 507, endPoint x: 642, endPoint y: 434, distance: 73.6
click at [642, 434] on quentale-workspace at bounding box center [546, 279] width 1092 height 559
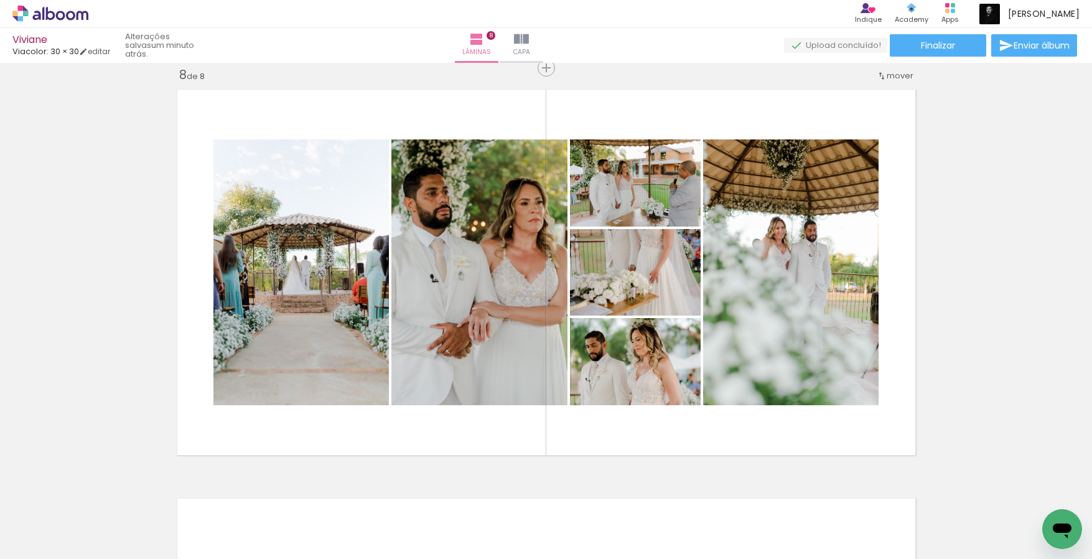
scroll to position [0, 2277]
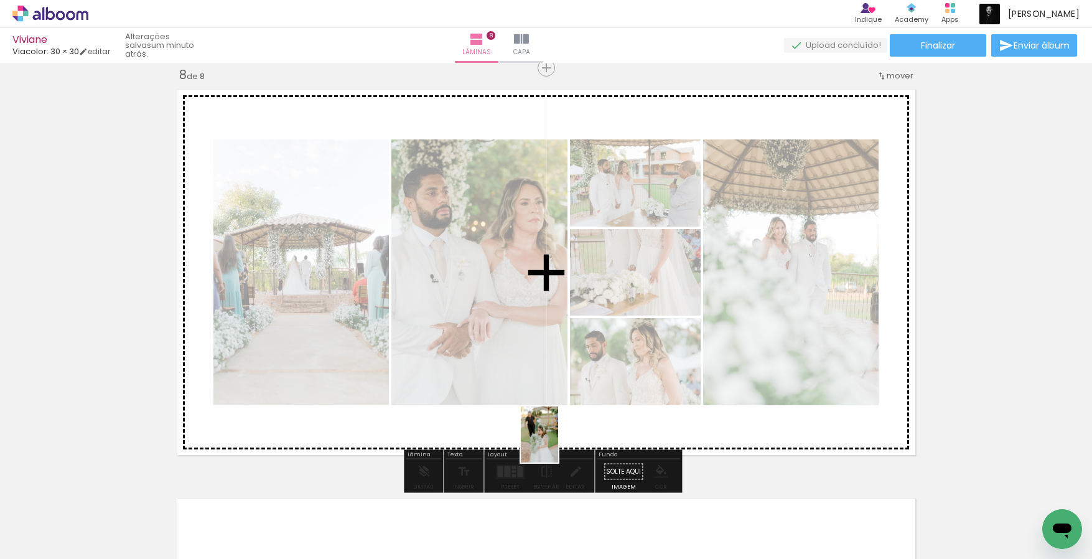
drag, startPoint x: 576, startPoint y: 520, endPoint x: 558, endPoint y: 444, distance: 78.6
click at [558, 444] on quentale-workspace at bounding box center [546, 279] width 1092 height 559
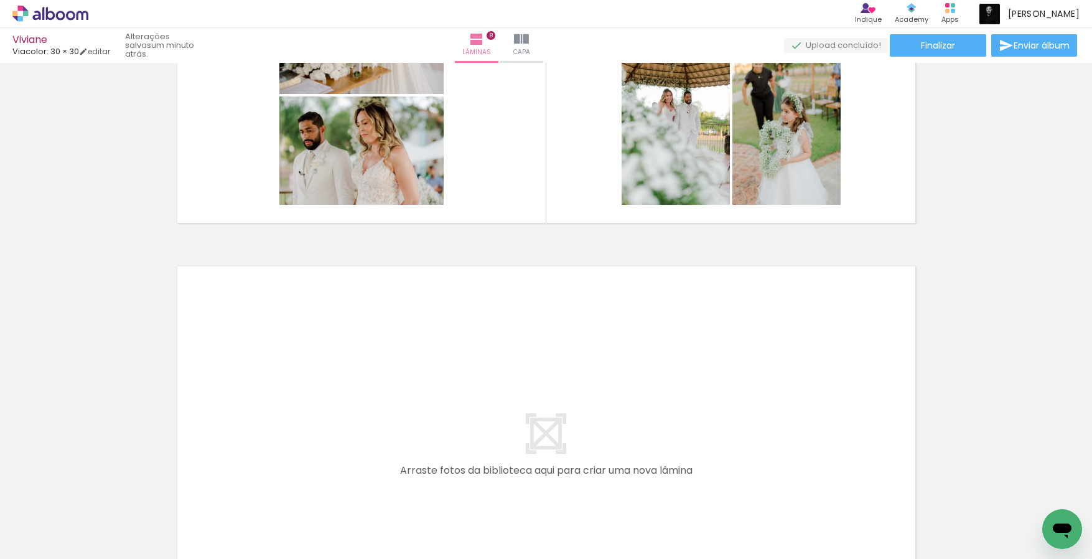
scroll to position [3146, 0]
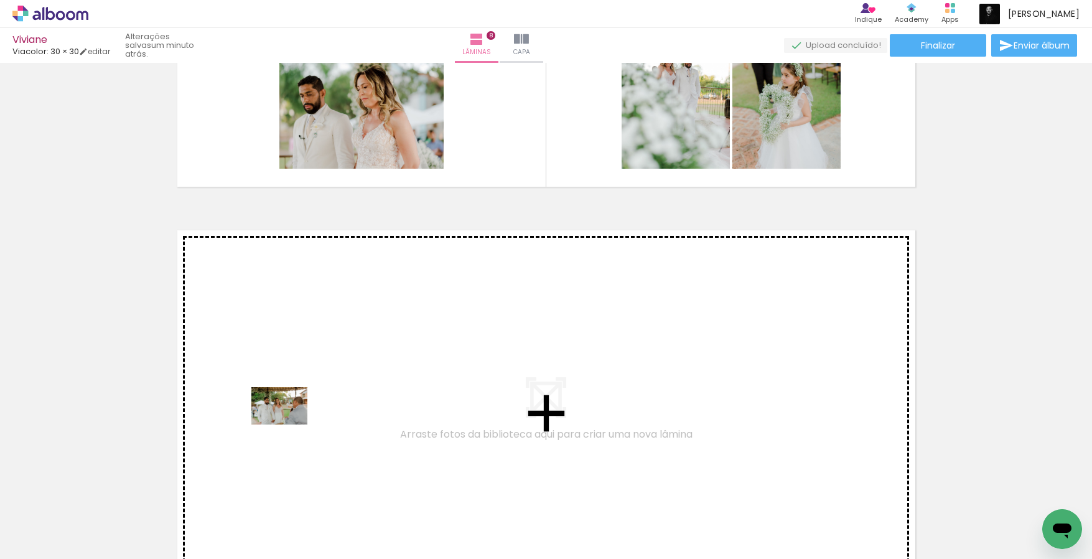
drag, startPoint x: 280, startPoint y: 505, endPoint x: 289, endPoint y: 421, distance: 85.1
click at [289, 421] on quentale-workspace at bounding box center [546, 279] width 1092 height 559
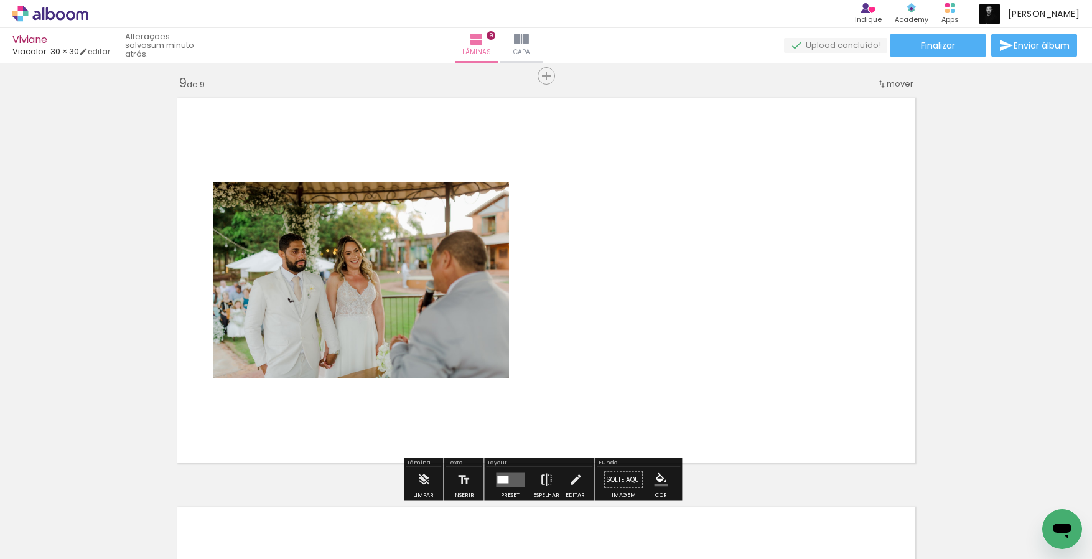
scroll to position [3286, 0]
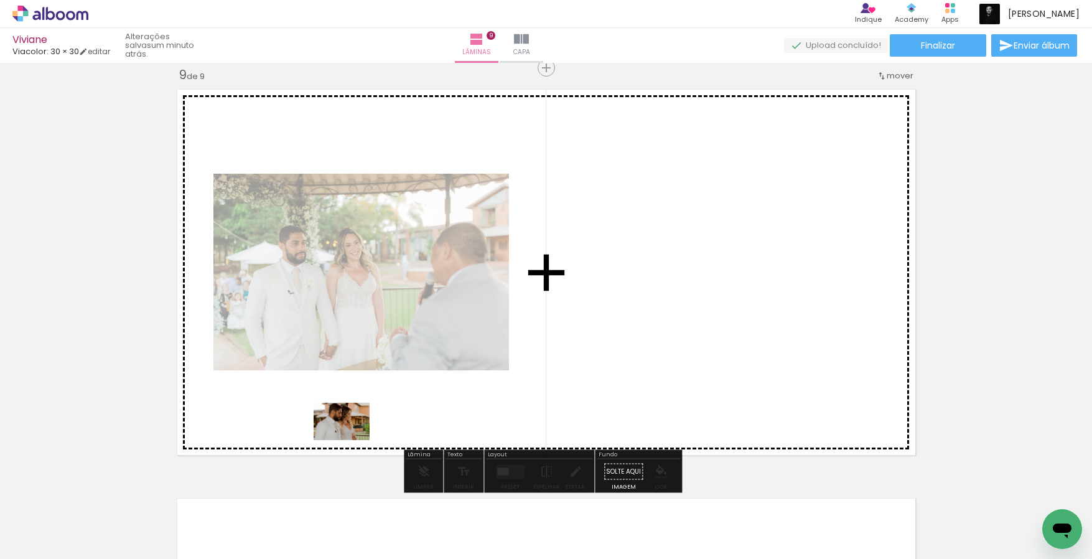
drag, startPoint x: 343, startPoint y: 515, endPoint x: 351, endPoint y: 439, distance: 76.3
click at [351, 439] on quentale-workspace at bounding box center [546, 279] width 1092 height 559
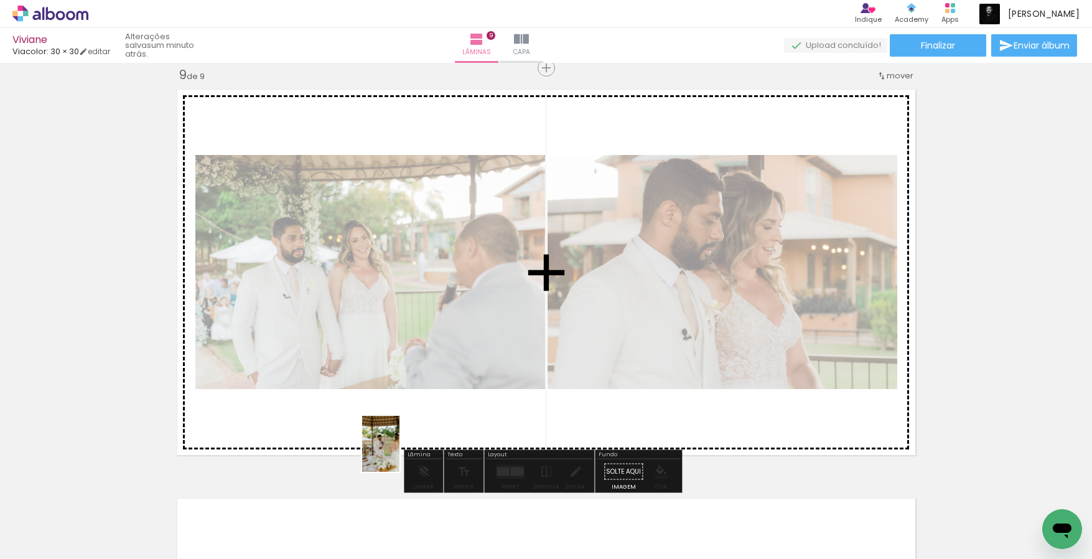
drag, startPoint x: 409, startPoint y: 523, endPoint x: 399, endPoint y: 450, distance: 73.4
click at [399, 450] on quentale-workspace at bounding box center [546, 279] width 1092 height 559
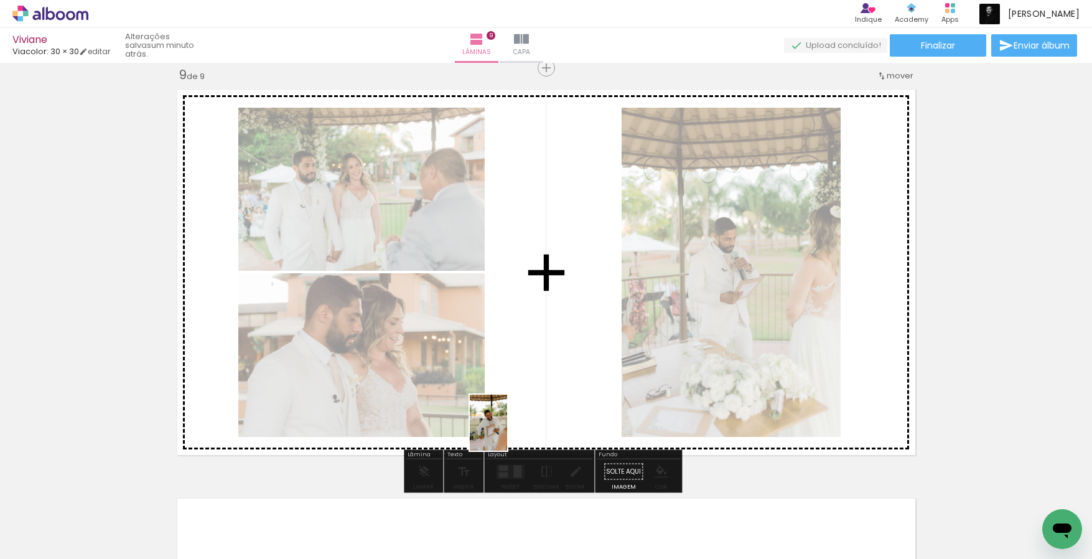
drag, startPoint x: 487, startPoint y: 525, endPoint x: 507, endPoint y: 432, distance: 95.0
click at [507, 432] on quentale-workspace at bounding box center [546, 279] width 1092 height 559
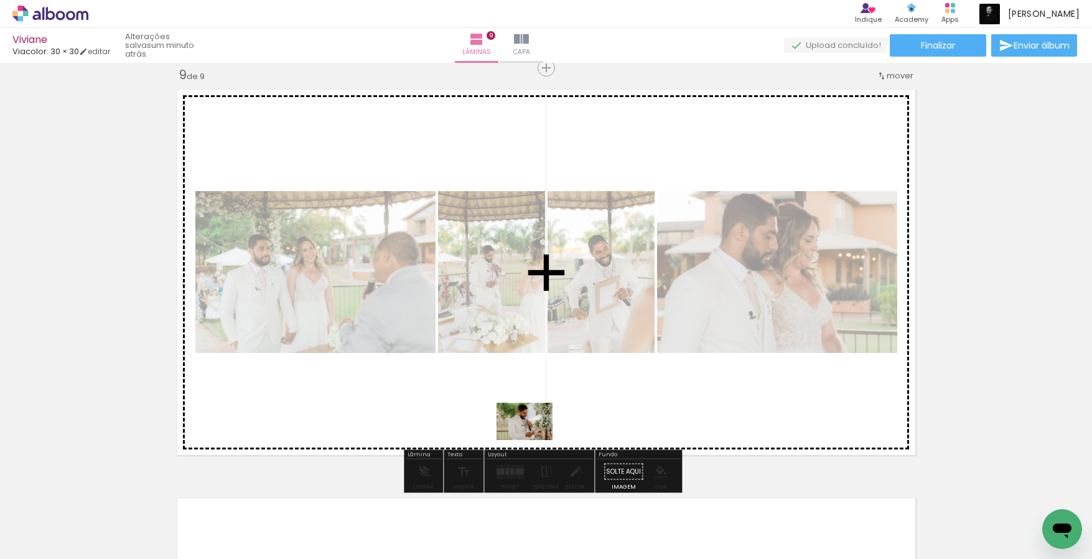
drag, startPoint x: 540, startPoint y: 507, endPoint x: 534, endPoint y: 437, distance: 70.0
click at [534, 437] on quentale-workspace at bounding box center [546, 279] width 1092 height 559
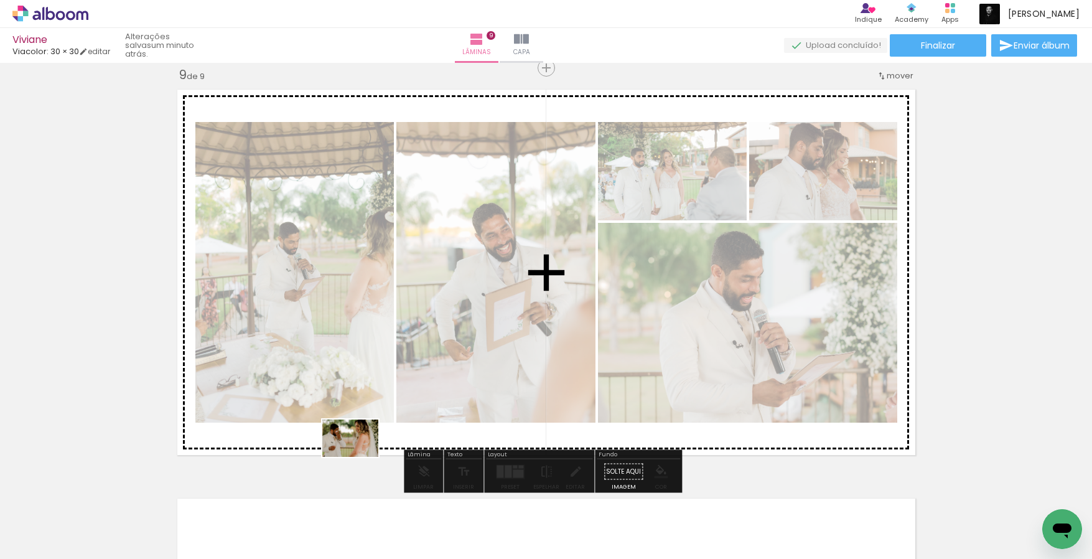
drag, startPoint x: 627, startPoint y: 535, endPoint x: 360, endPoint y: 457, distance: 278.8
click at [360, 457] on quentale-workspace at bounding box center [546, 279] width 1092 height 559
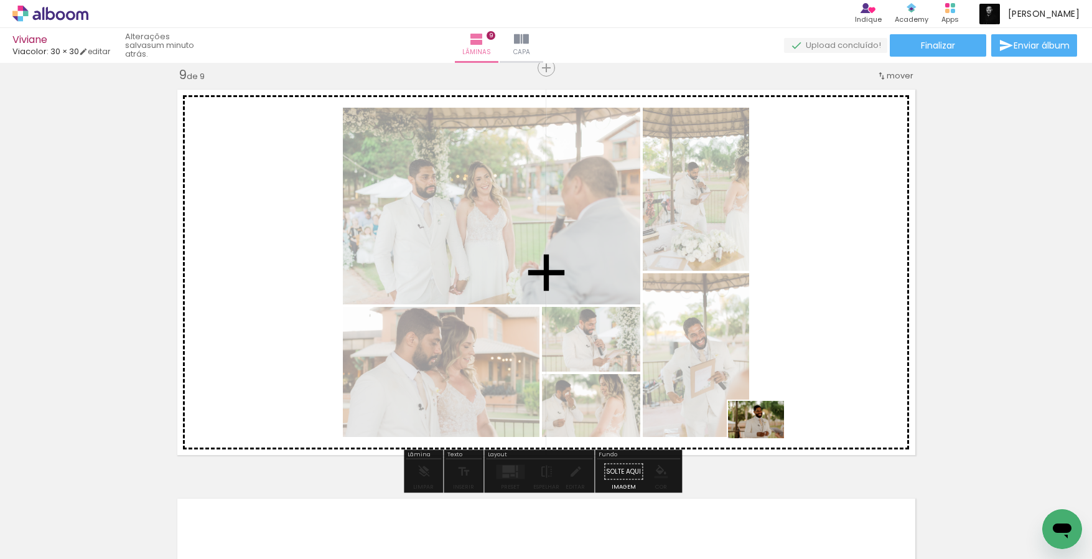
drag, startPoint x: 695, startPoint y: 525, endPoint x: 765, endPoint y: 438, distance: 112.0
click at [765, 438] on quentale-workspace at bounding box center [546, 279] width 1092 height 559
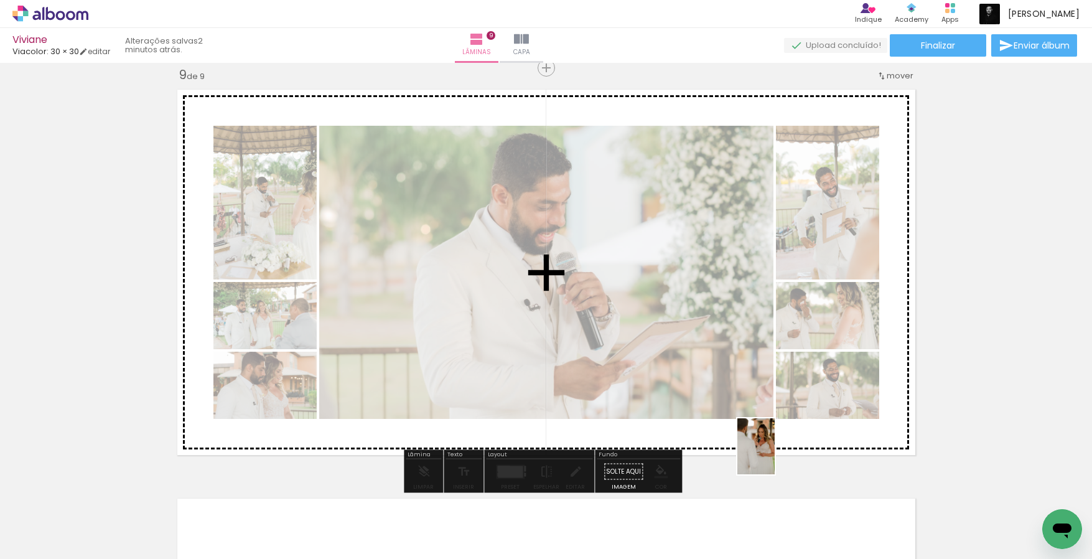
drag, startPoint x: 766, startPoint y: 519, endPoint x: 777, endPoint y: 465, distance: 55.3
click at [775, 451] on quentale-workspace at bounding box center [546, 279] width 1092 height 559
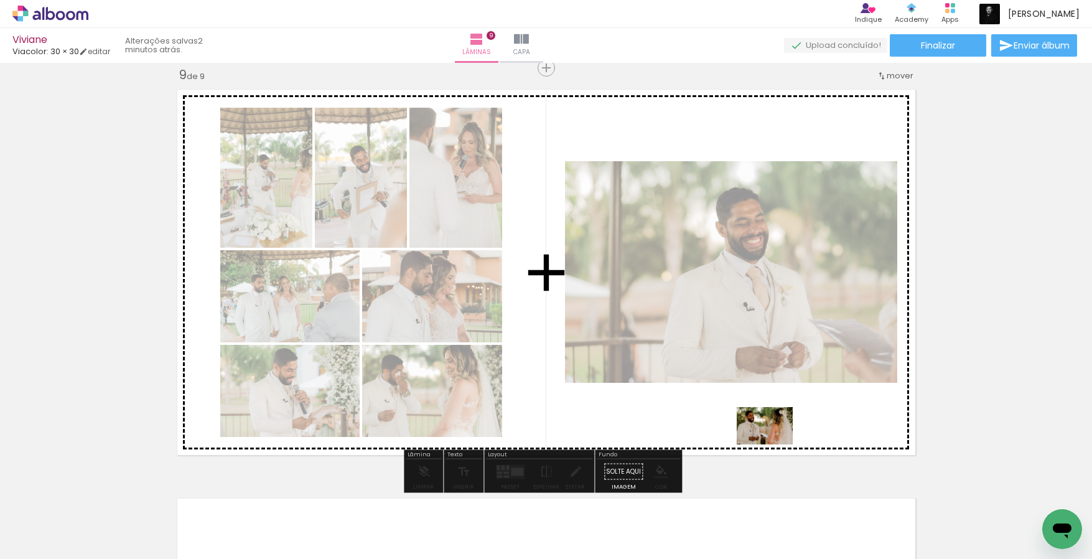
drag, startPoint x: 821, startPoint y: 521, endPoint x: 774, endPoint y: 444, distance: 90.2
click at [774, 444] on quentale-workspace at bounding box center [546, 279] width 1092 height 559
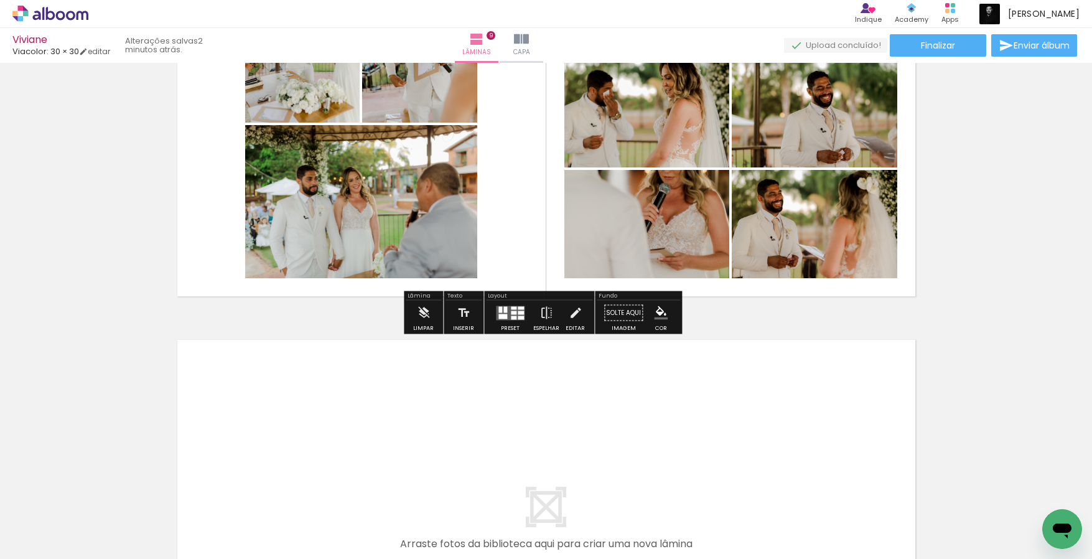
scroll to position [3469, 0]
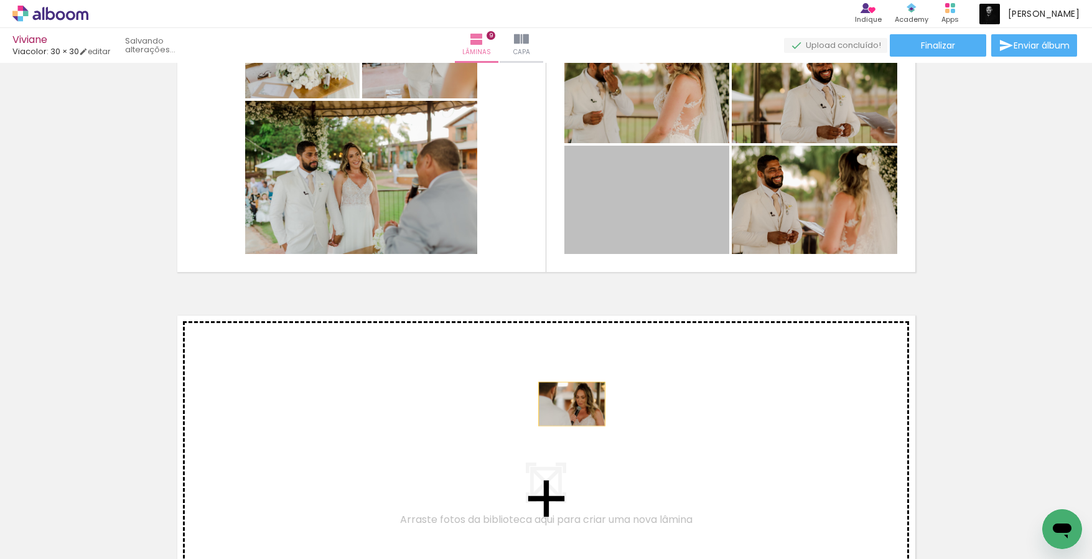
drag, startPoint x: 638, startPoint y: 211, endPoint x: 567, endPoint y: 404, distance: 205.7
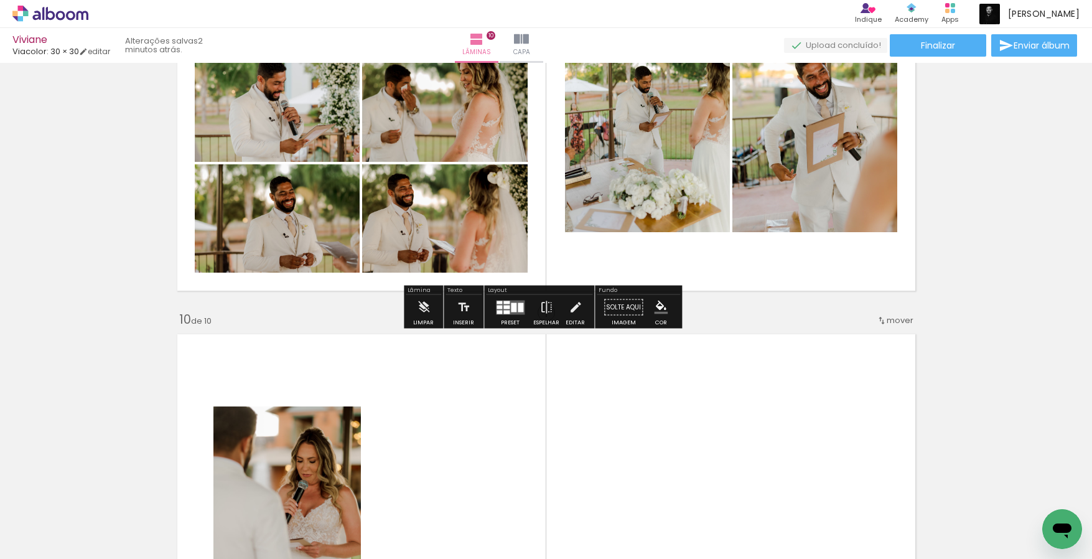
scroll to position [3419, 0]
